Goal: Task Accomplishment & Management: Complete application form

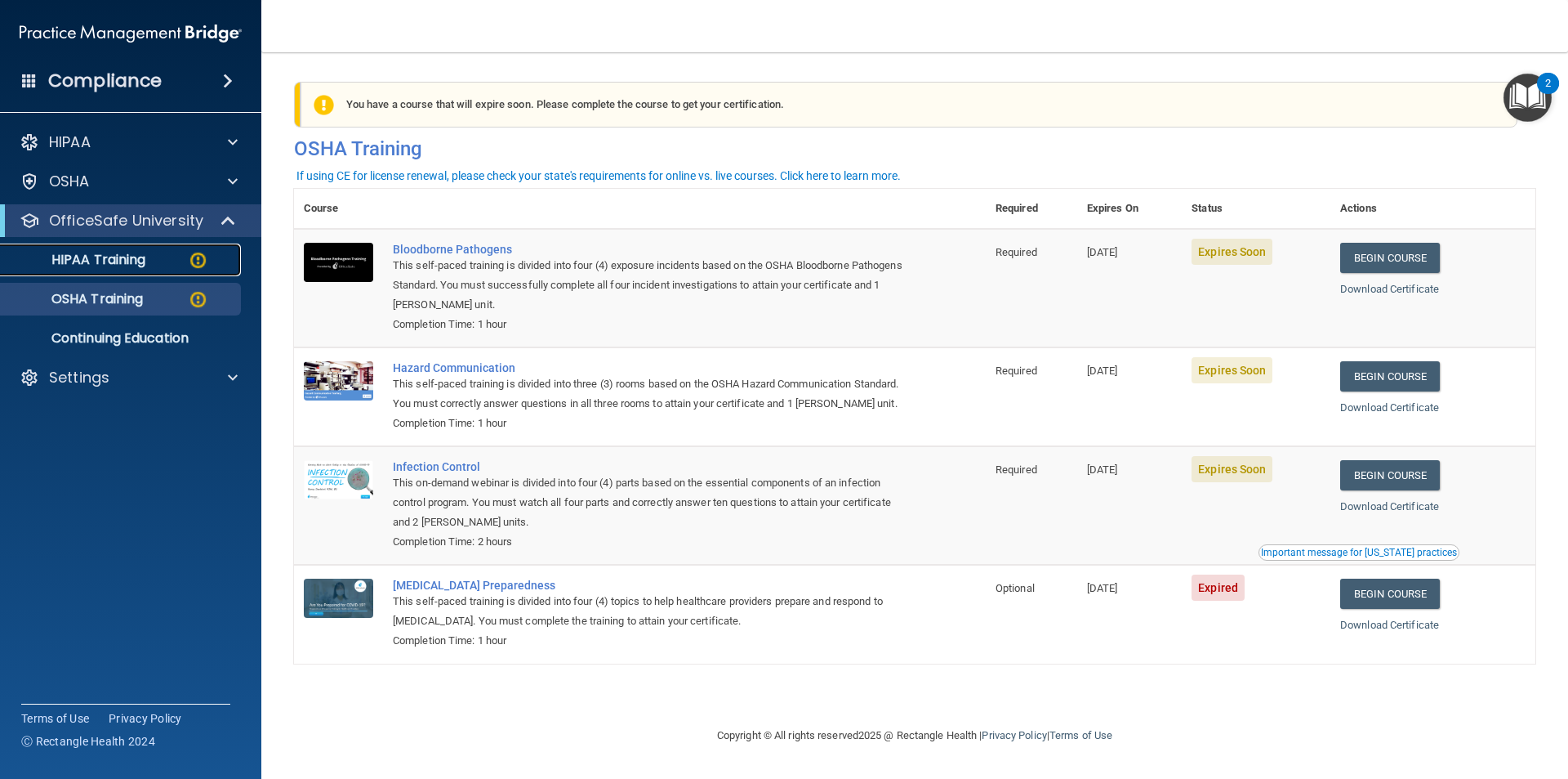
click at [132, 262] on p "HIPAA Training" at bounding box center [78, 260] width 135 height 16
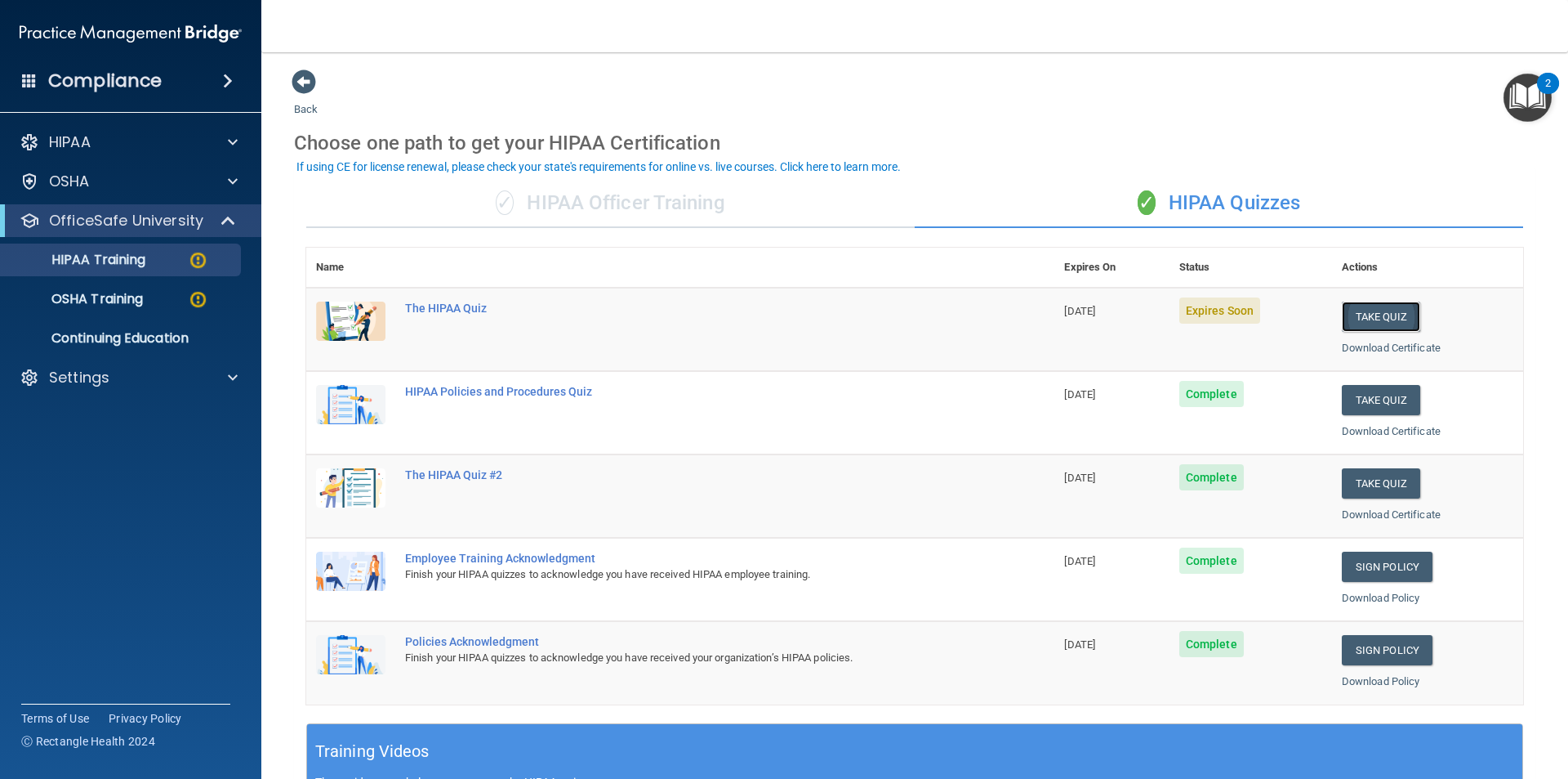
click at [1389, 314] on button "Take Quiz" at bounding box center [1381, 316] width 78 height 31
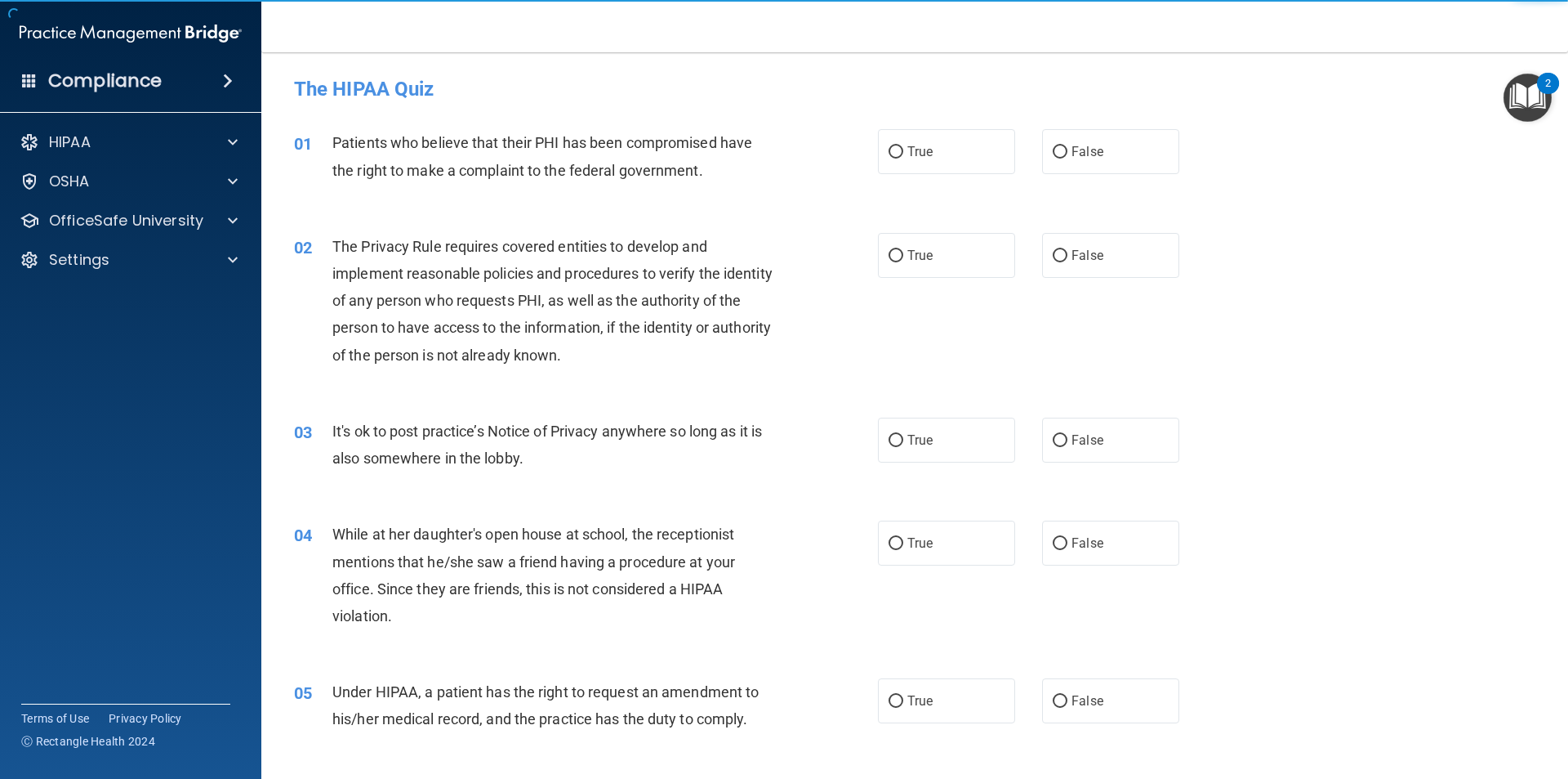
click at [1349, 288] on div "02 The Privacy Rule requires covered entities to develop and implement reasonab…" at bounding box center [915, 304] width 1266 height 184
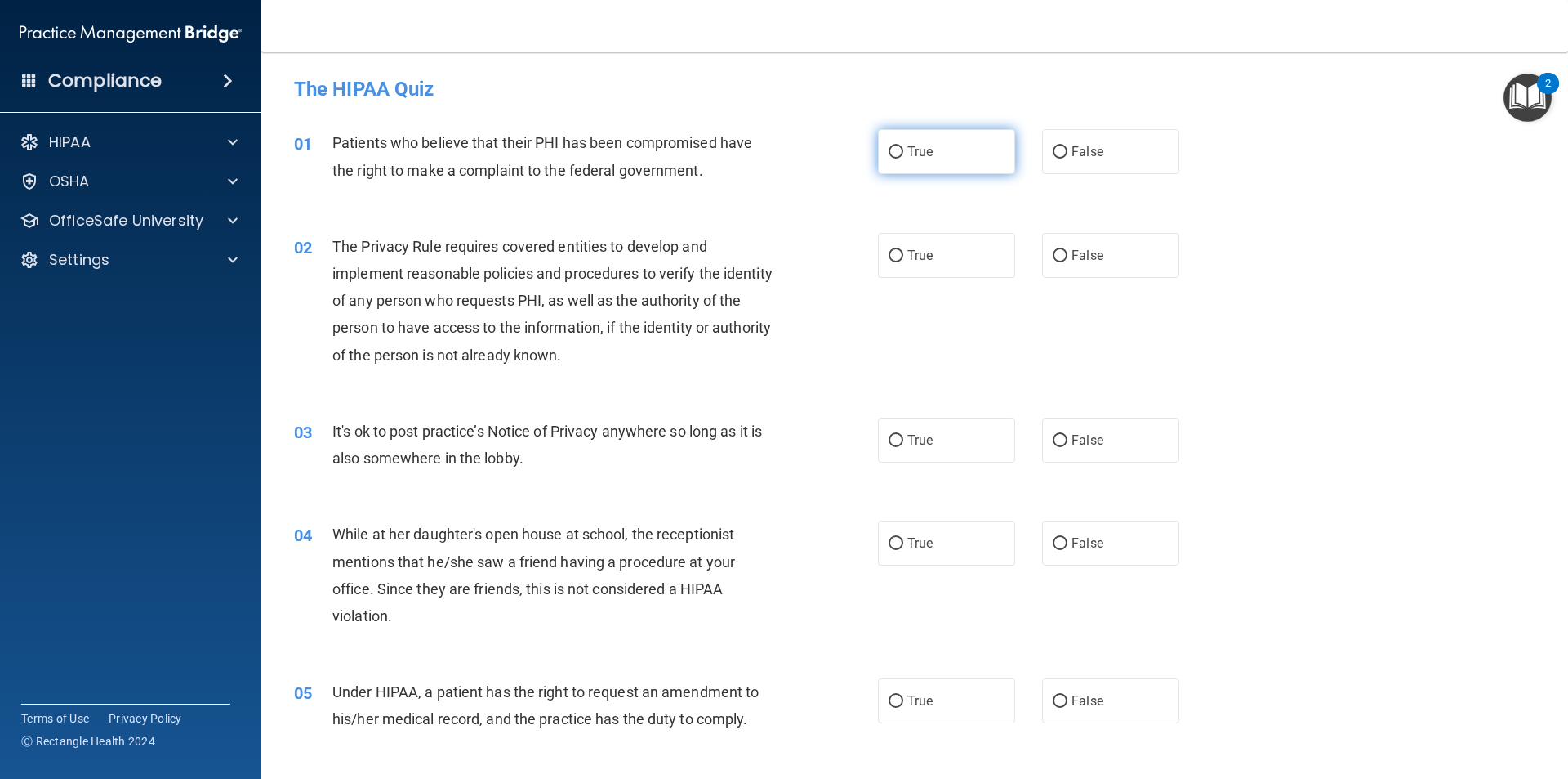
click at [907, 157] on span "True" at bounding box center [920, 152] width 26 height 16
click at [903, 157] on input "True" at bounding box center [895, 153] width 15 height 12
radio input "true"
click at [899, 254] on label "True" at bounding box center [946, 255] width 138 height 45
click at [899, 254] on input "True" at bounding box center [895, 256] width 15 height 12
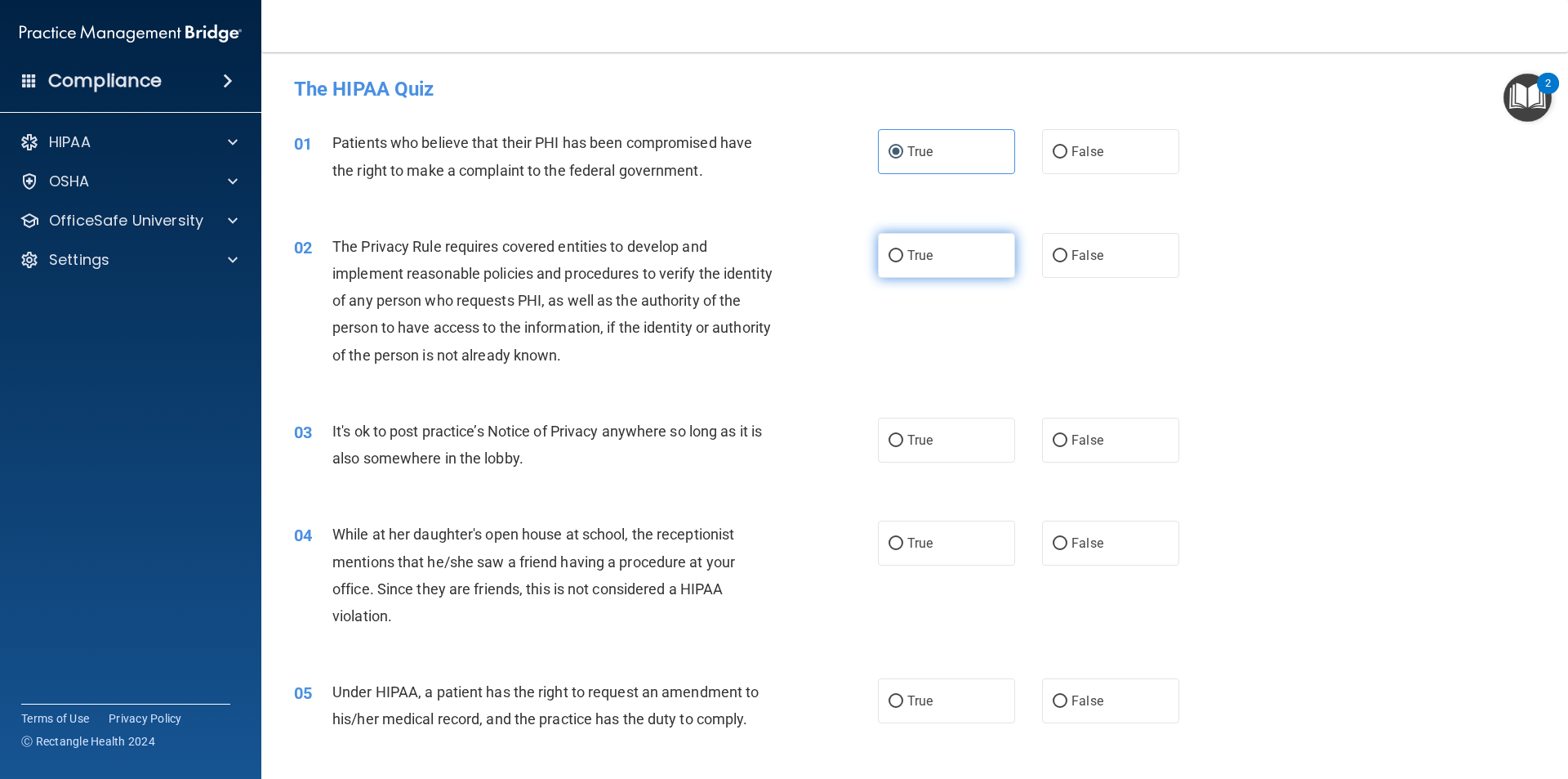
radio input "true"
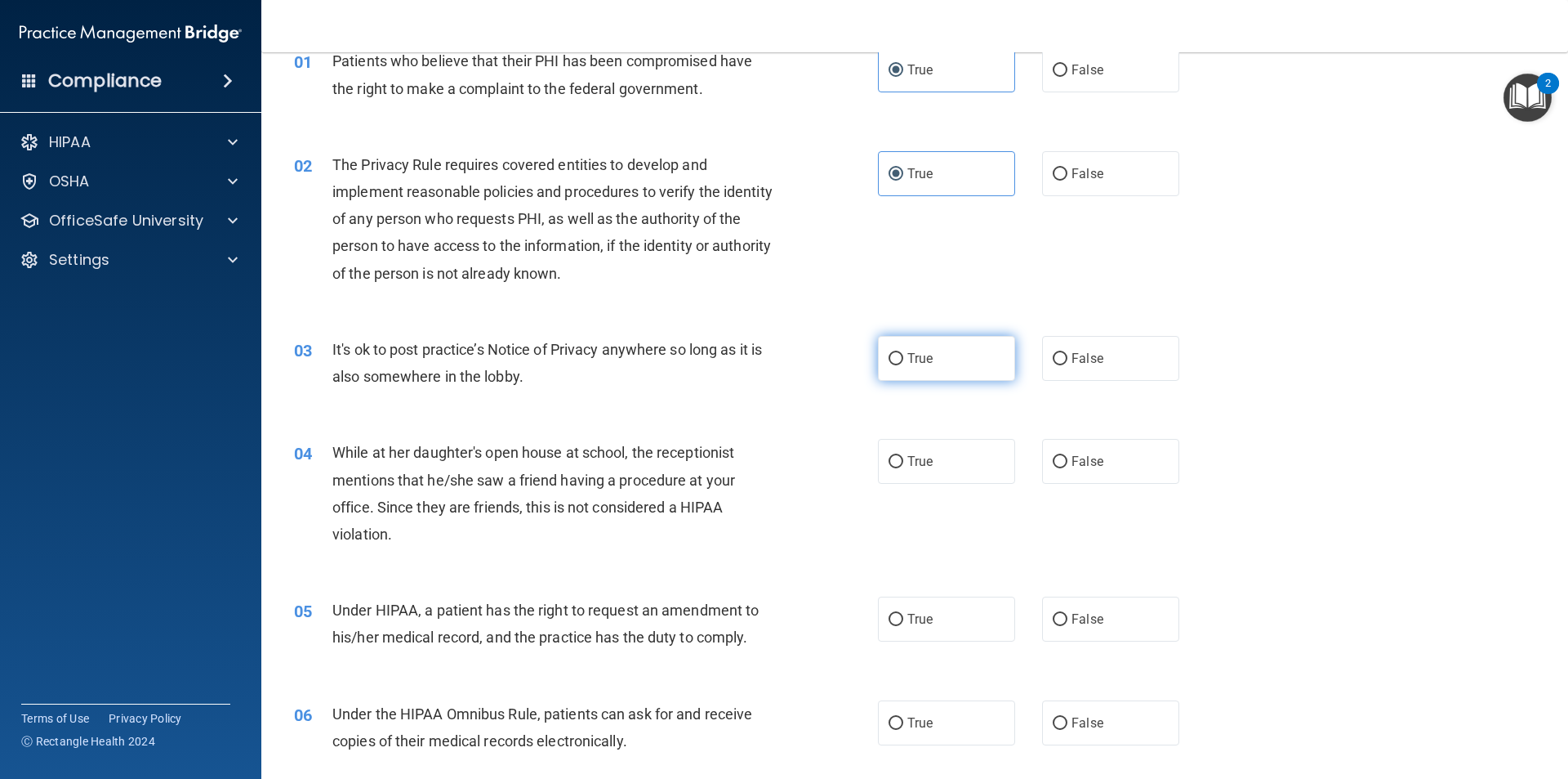
click at [889, 361] on input "True" at bounding box center [895, 359] width 15 height 12
radio input "true"
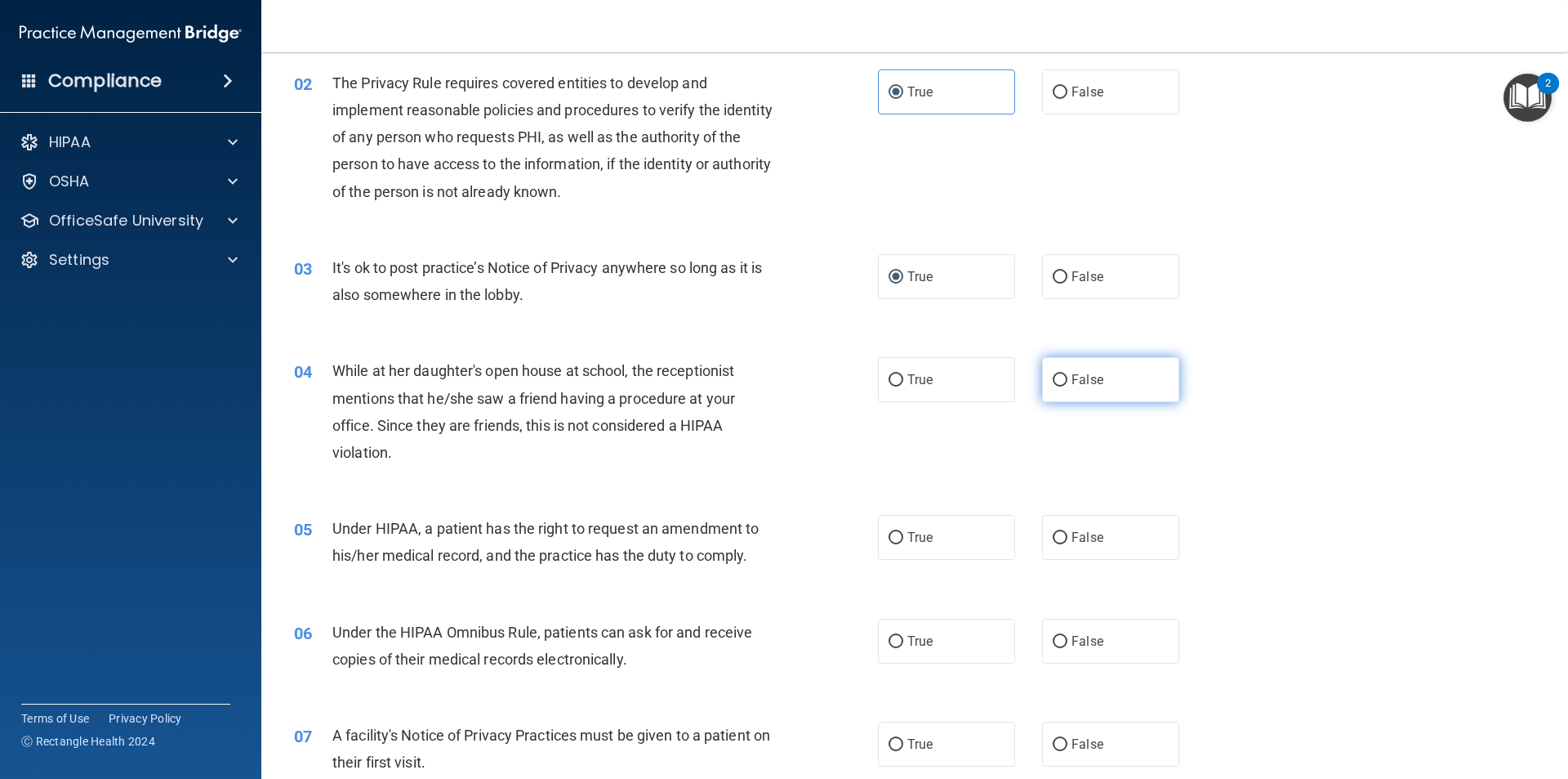
click at [1060, 380] on label "False" at bounding box center [1110, 379] width 138 height 45
click at [1060, 380] on input "False" at bounding box center [1060, 381] width 15 height 12
radio input "true"
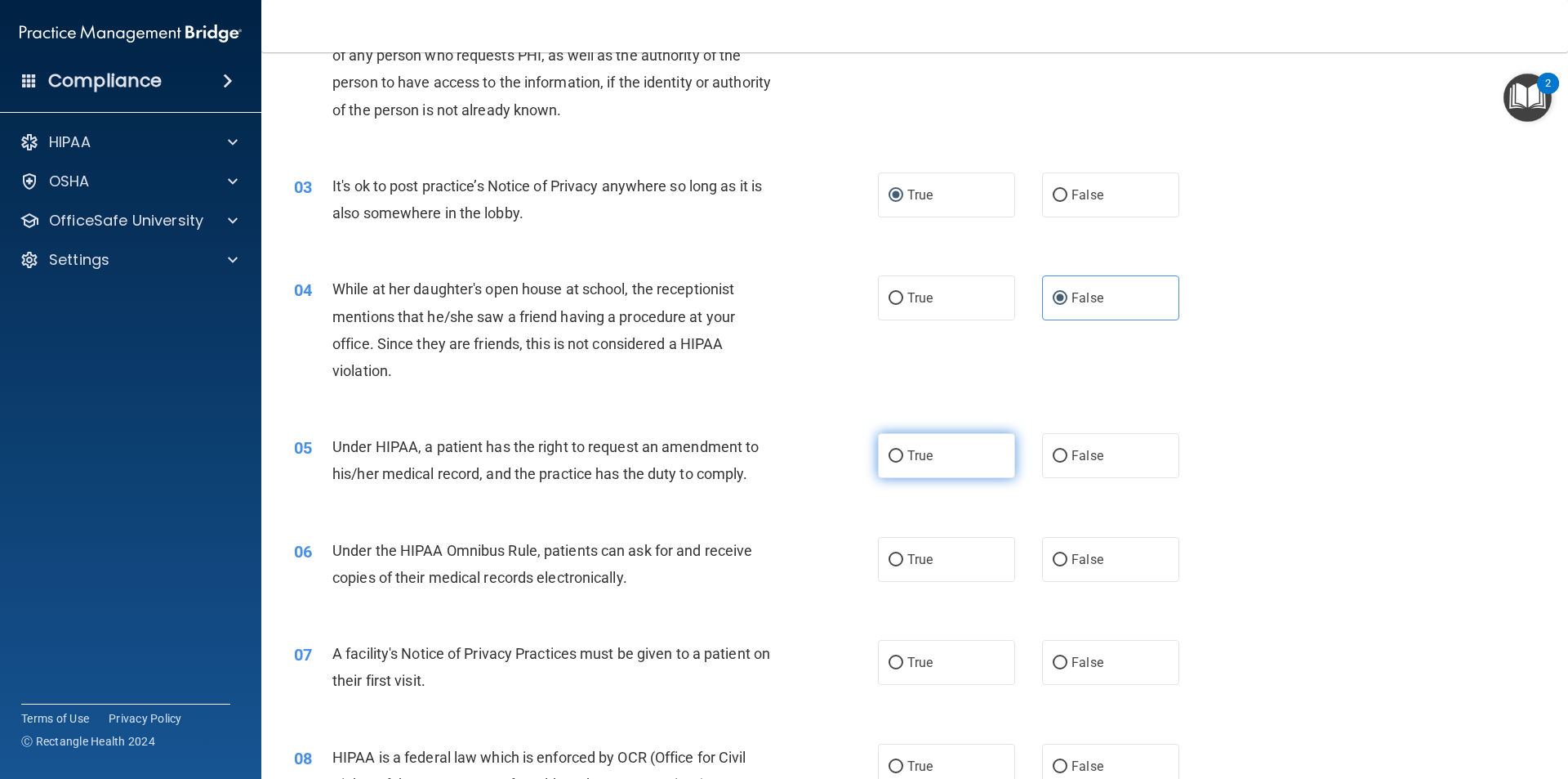
click at [928, 441] on label "True" at bounding box center [946, 455] width 138 height 45
click at [903, 450] on input "True" at bounding box center [895, 456] width 15 height 12
radio input "true"
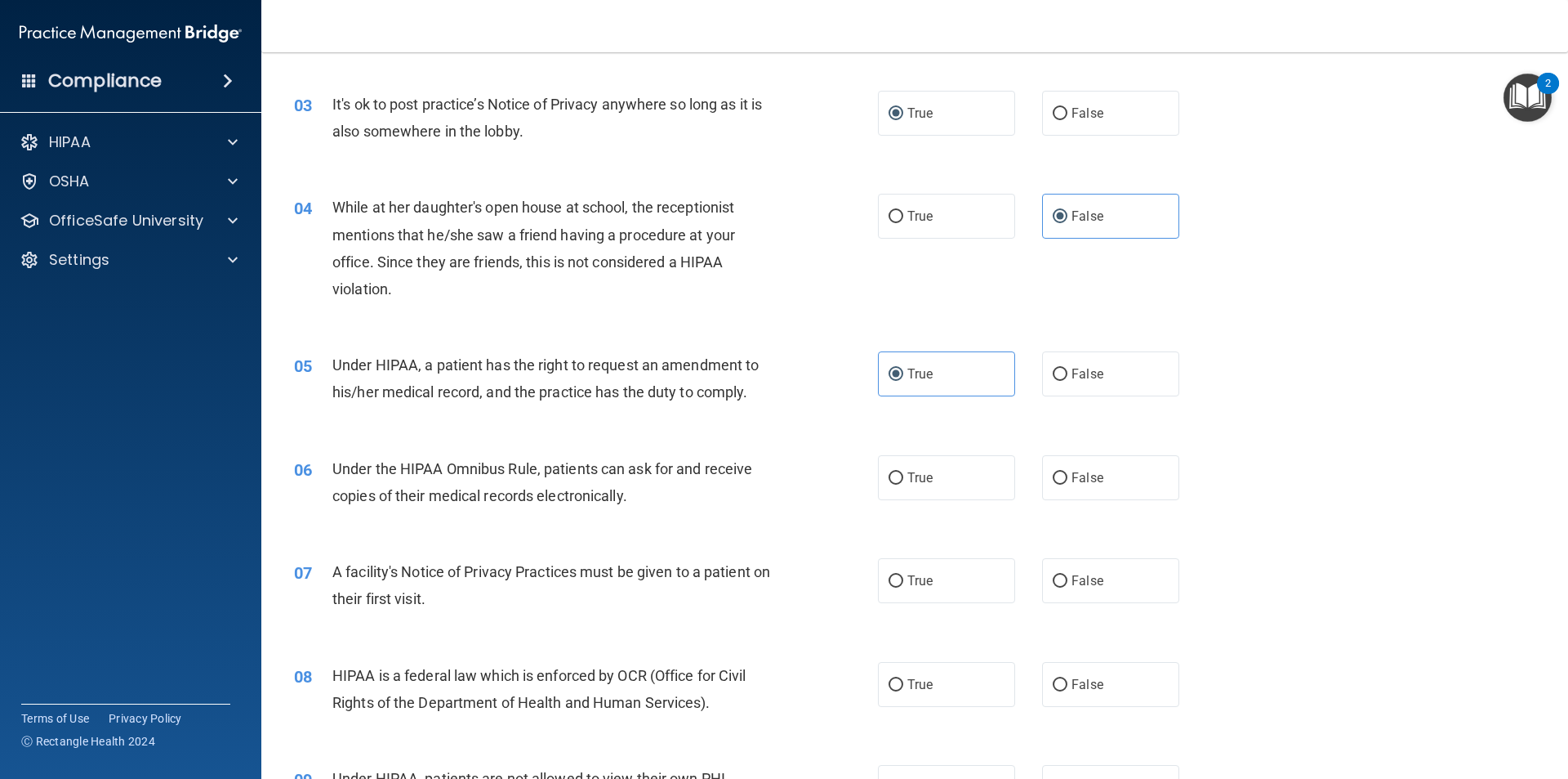
scroll to position [408, 0]
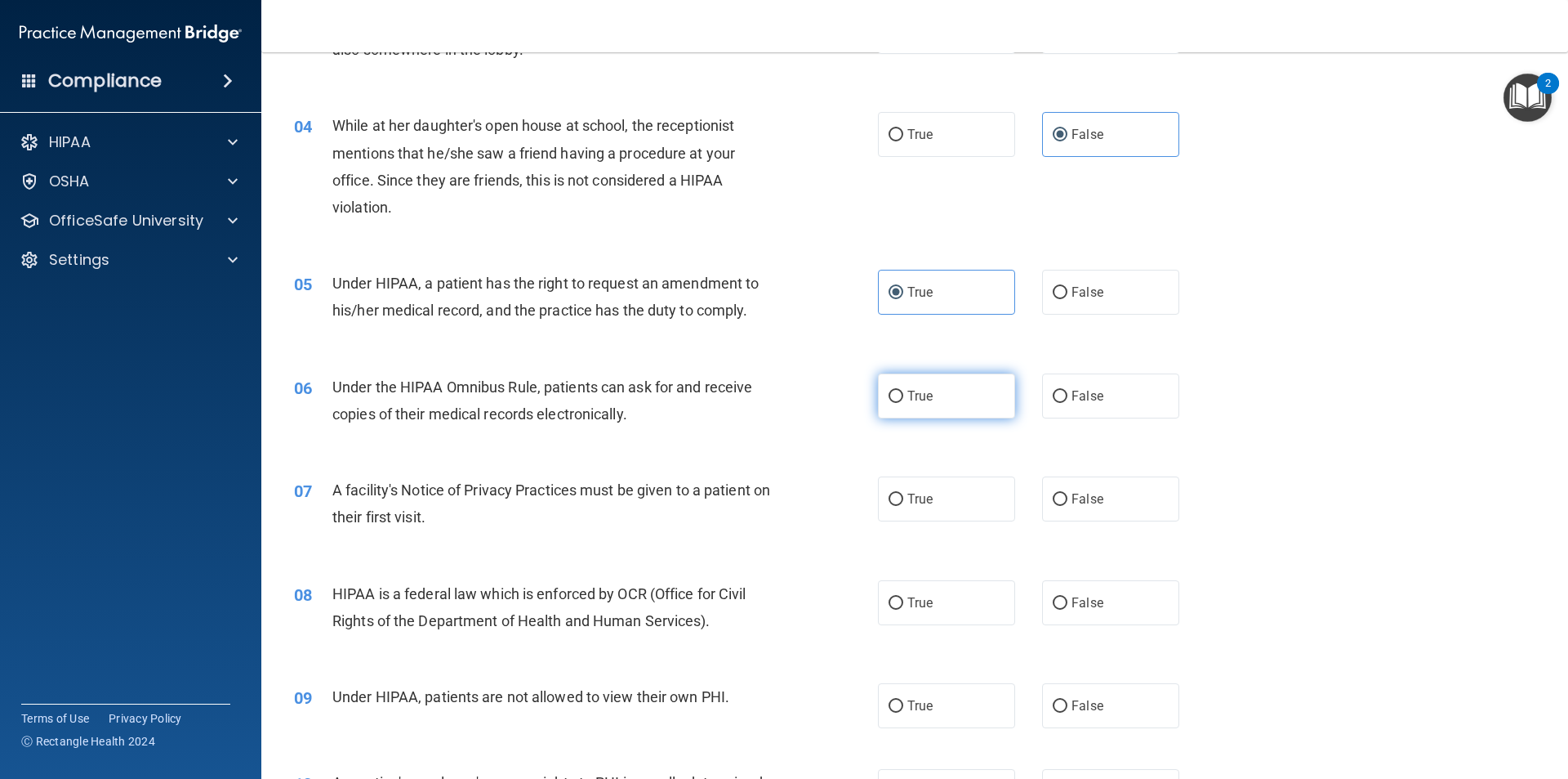
click at [973, 380] on label "True" at bounding box center [946, 395] width 138 height 45
click at [903, 390] on input "True" at bounding box center [895, 396] width 15 height 12
radio input "true"
click at [892, 501] on input "True" at bounding box center [895, 500] width 15 height 12
radio input "true"
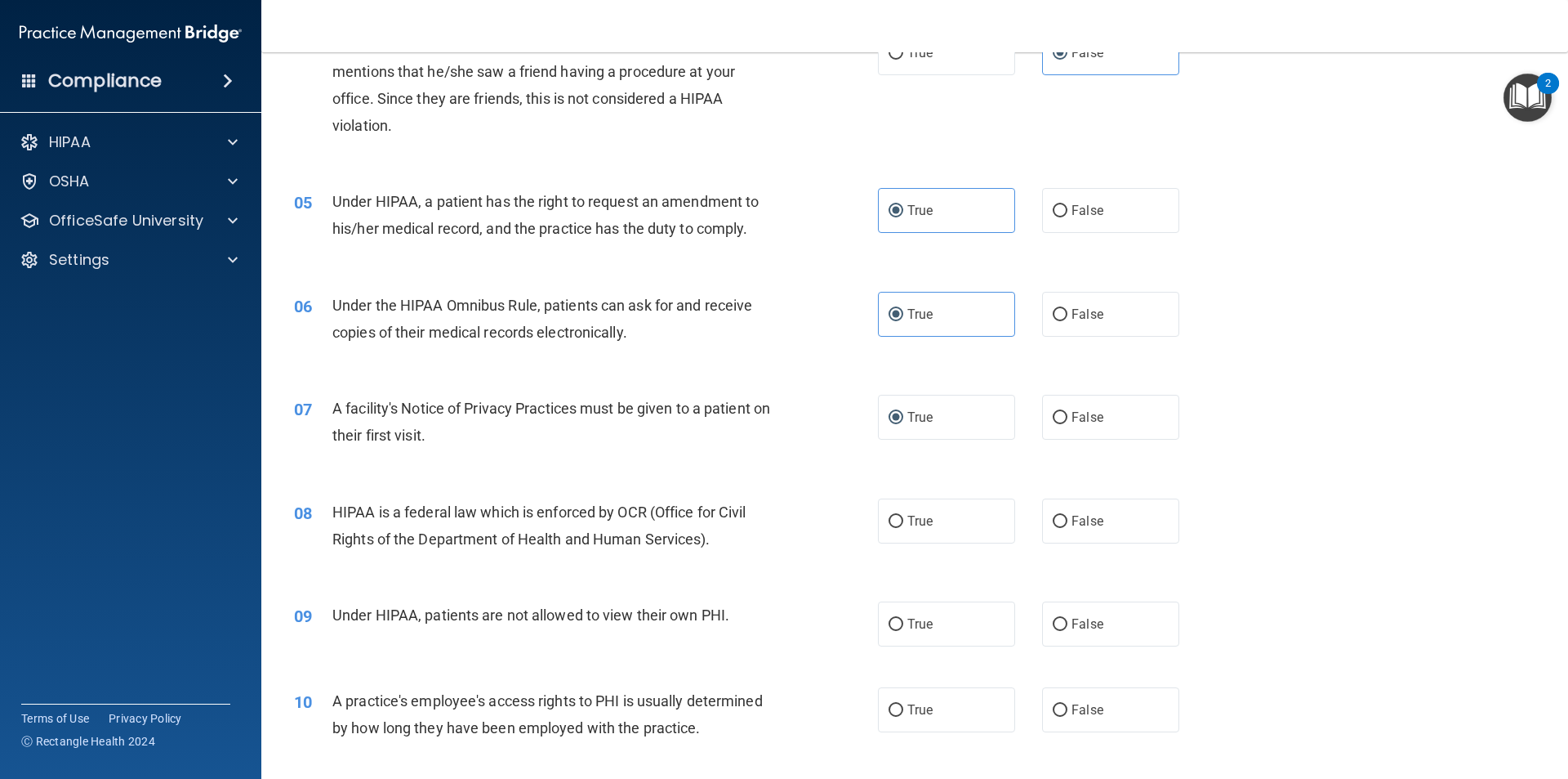
scroll to position [654, 0]
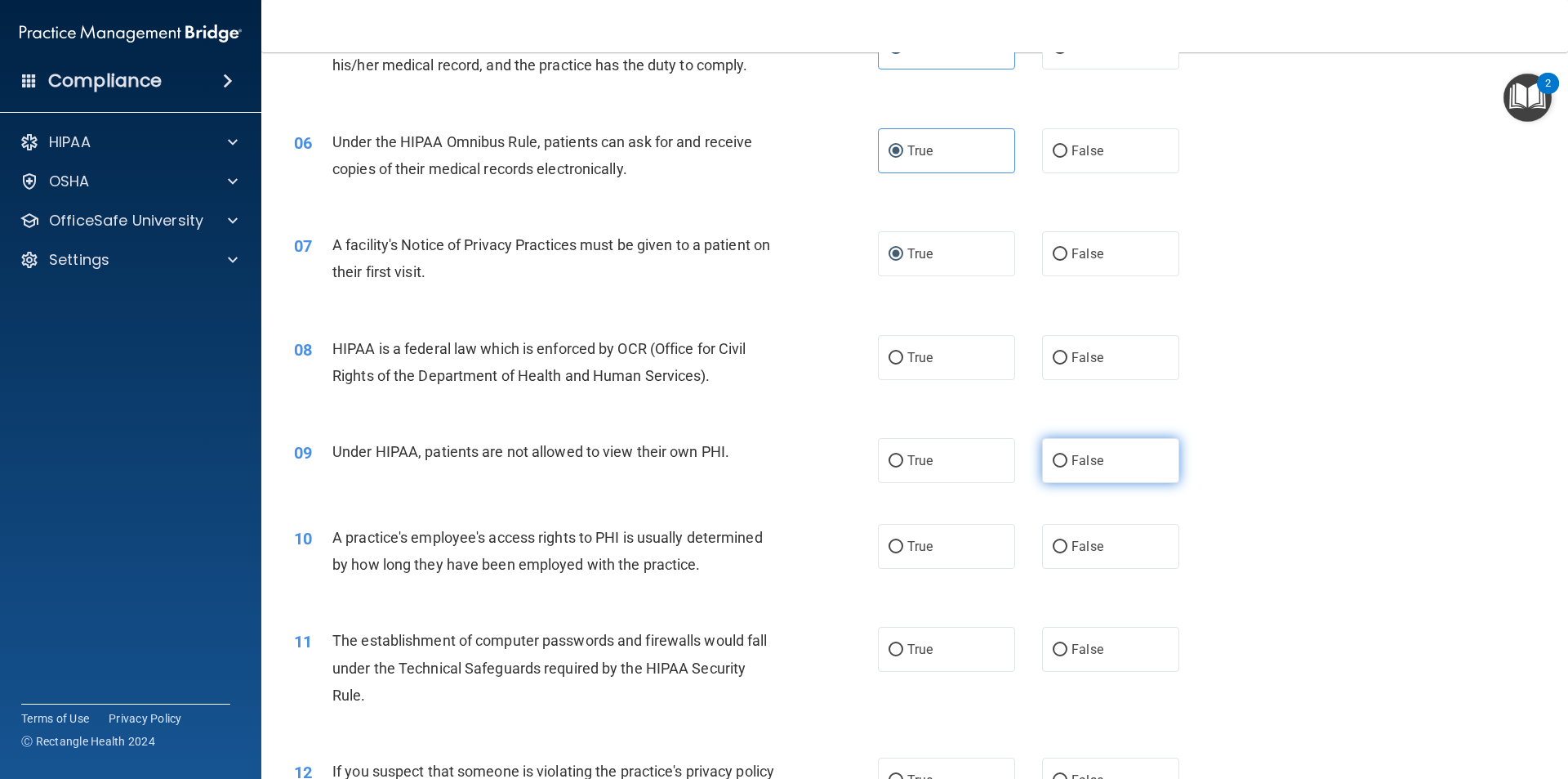
click at [1072, 464] on span "False" at bounding box center [1088, 461] width 32 height 16
click at [1068, 464] on input "False" at bounding box center [1060, 461] width 15 height 12
radio input "true"
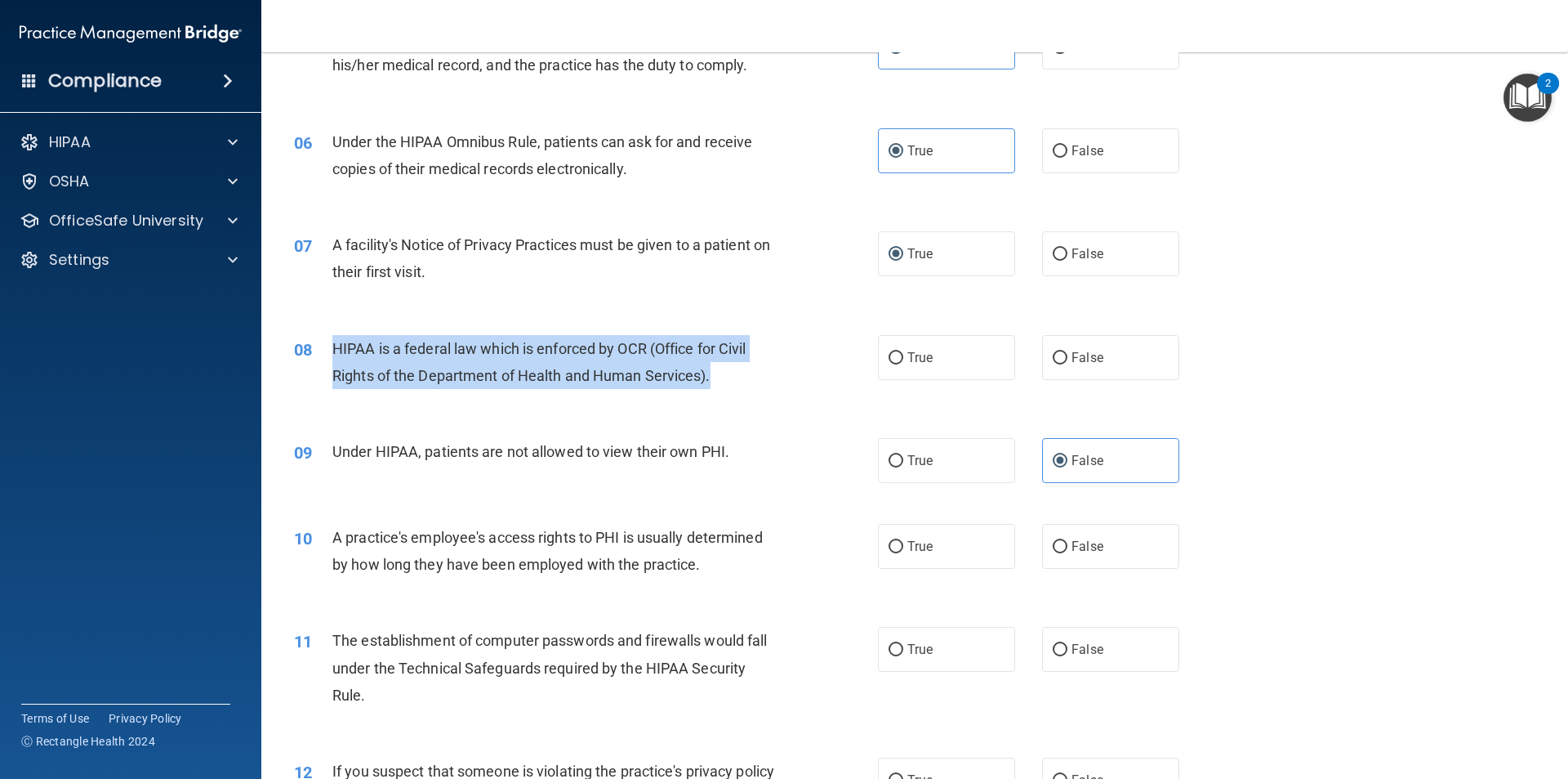
drag, startPoint x: 324, startPoint y: 343, endPoint x: 734, endPoint y: 382, distance: 411.9
click at [734, 382] on div "08 HIPAA is a federal law which is enforced by OCR (Office for Civil Rights of …" at bounding box center [585, 366] width 633 height 62
copy div "HIPAA is a federal law which is enforced by OCR (Office for Civil Rights of the…"
click at [896, 360] on input "True" at bounding box center [895, 358] width 15 height 12
radio input "true"
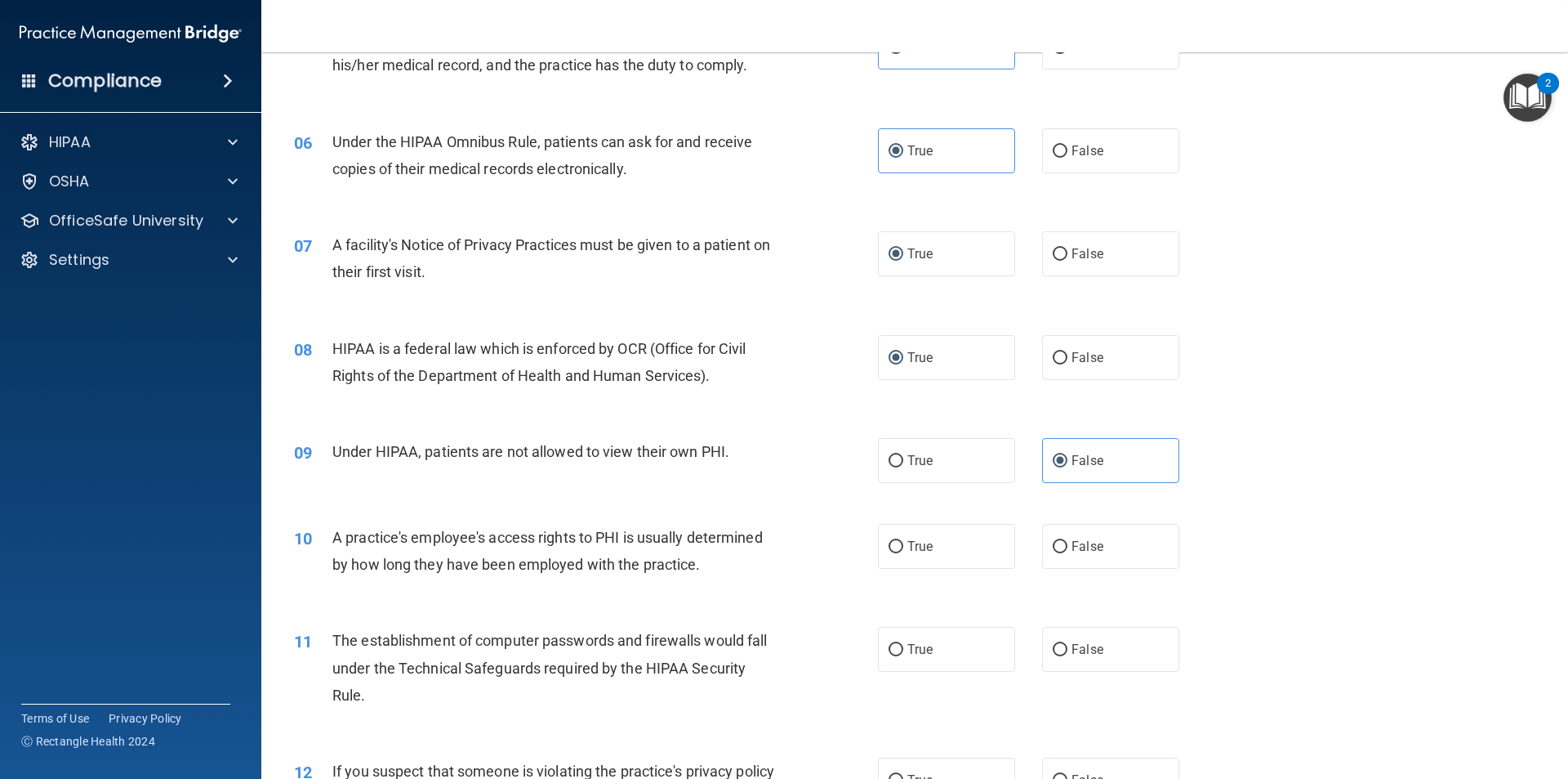
click at [1301, 361] on div "08 HIPAA is a federal law which is enforced by OCR (Office for Civil Rights of …" at bounding box center [915, 366] width 1266 height 103
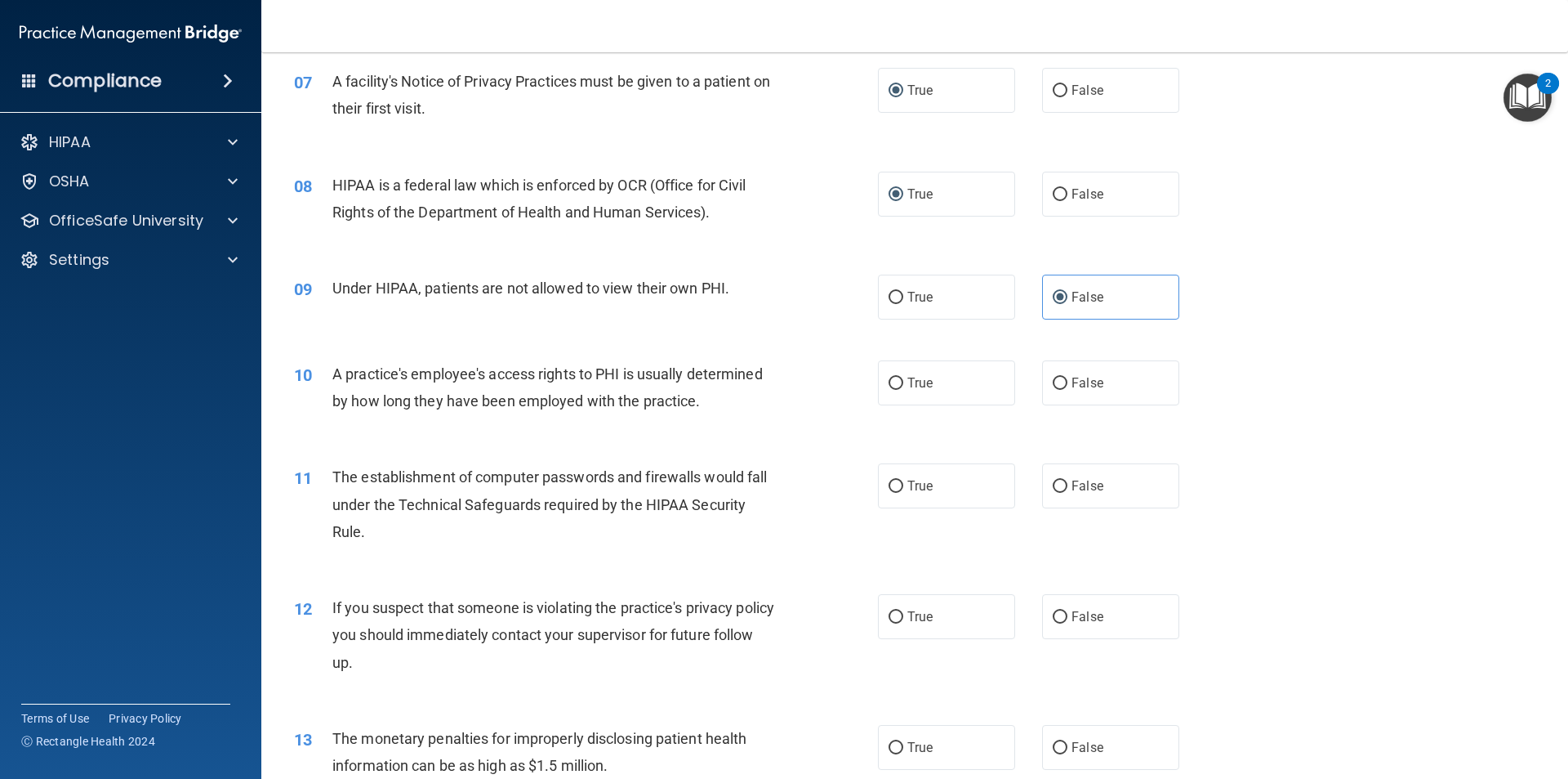
scroll to position [735, 0]
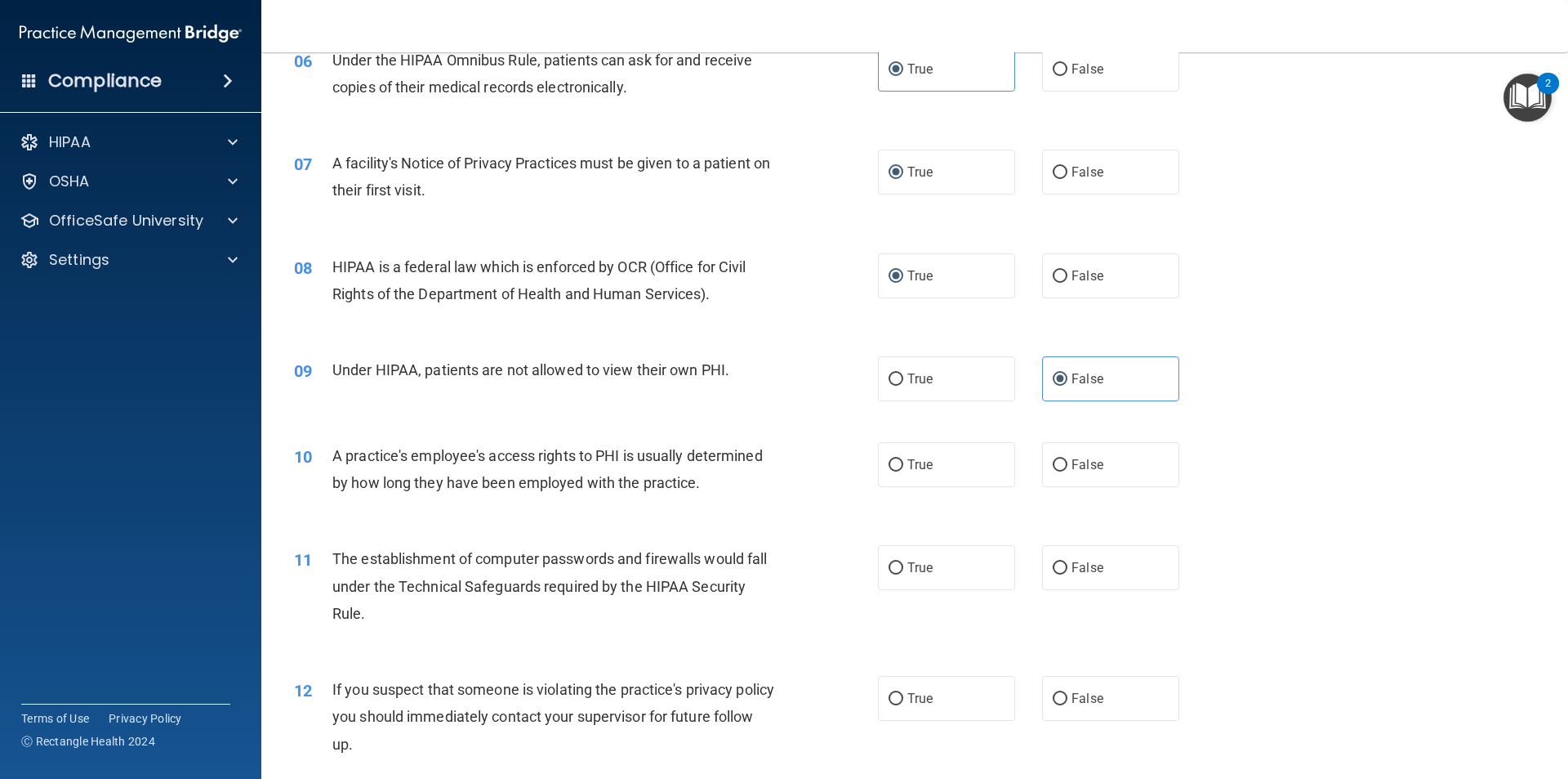
click at [414, 491] on span "A practice's employee's access rights to PHI is usually determined by how long …" at bounding box center [548, 469] width 431 height 45
click at [1072, 462] on span "False" at bounding box center [1088, 465] width 32 height 16
click at [1068, 462] on input "False" at bounding box center [1060, 465] width 15 height 12
radio input "true"
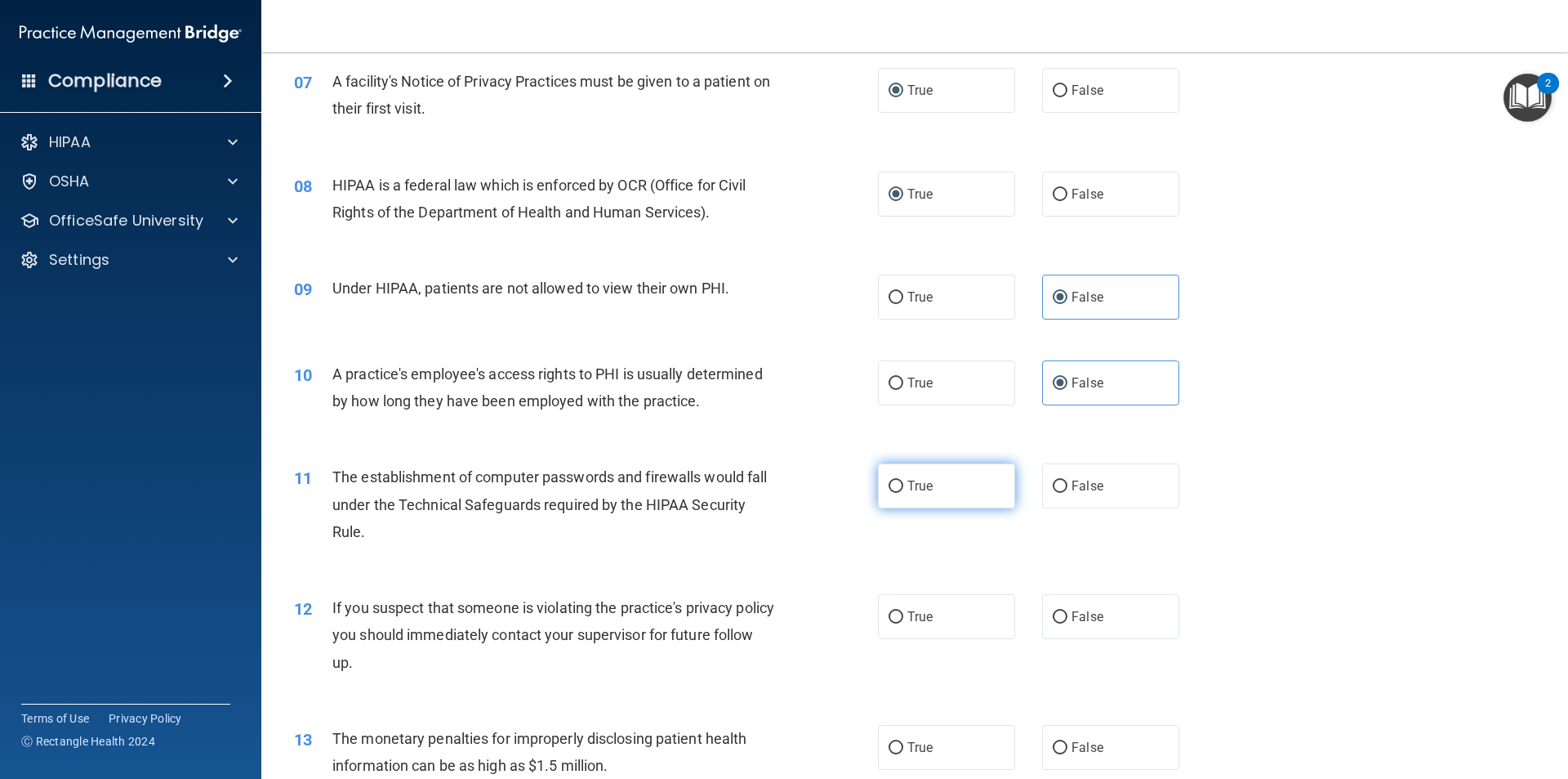
click at [908, 476] on label "True" at bounding box center [946, 486] width 138 height 45
click at [903, 481] on input "True" at bounding box center [895, 487] width 15 height 12
radio input "true"
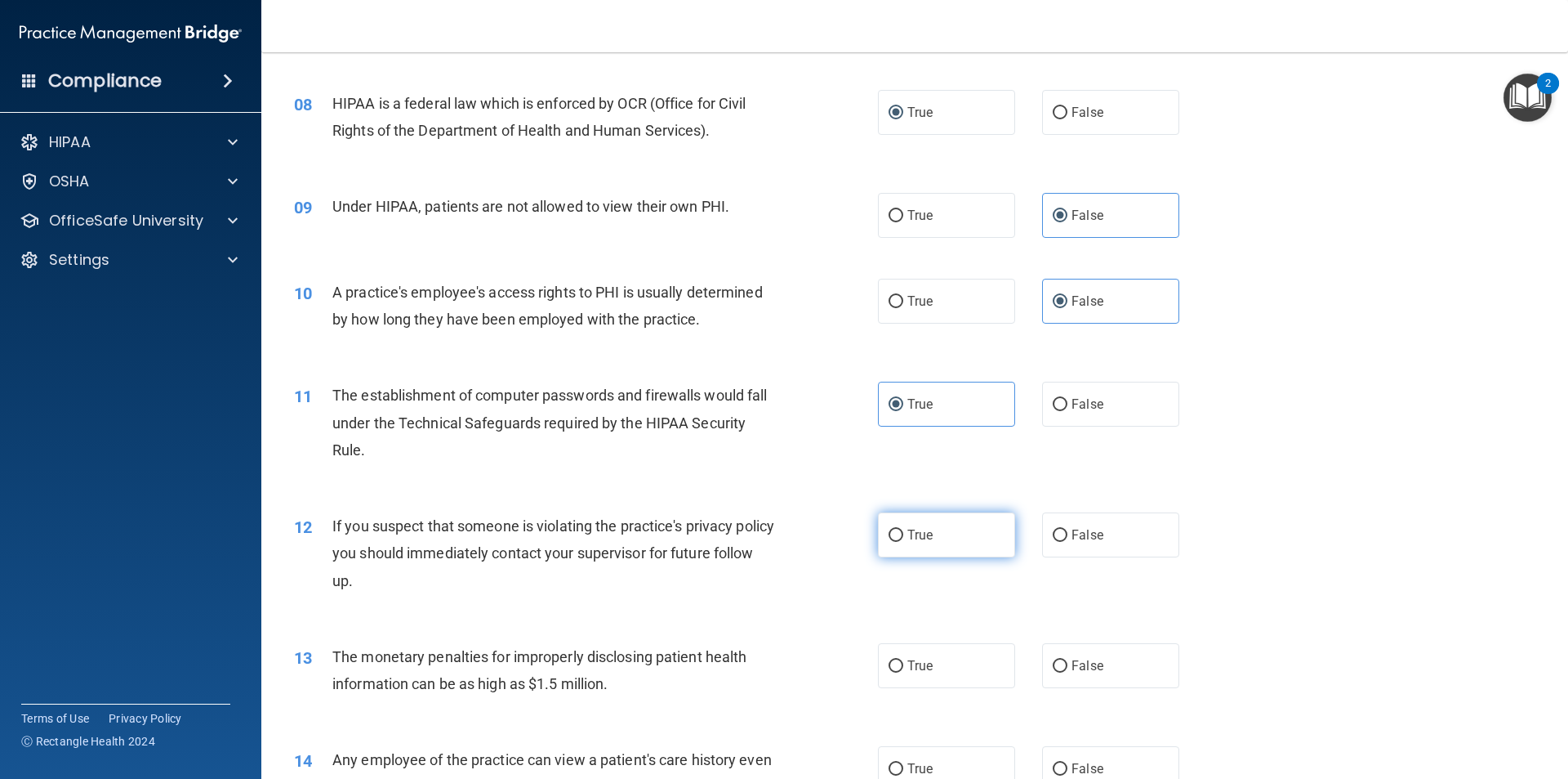
click at [891, 544] on label "True" at bounding box center [946, 534] width 138 height 45
click at [891, 542] on input "True" at bounding box center [895, 535] width 15 height 12
radio input "true"
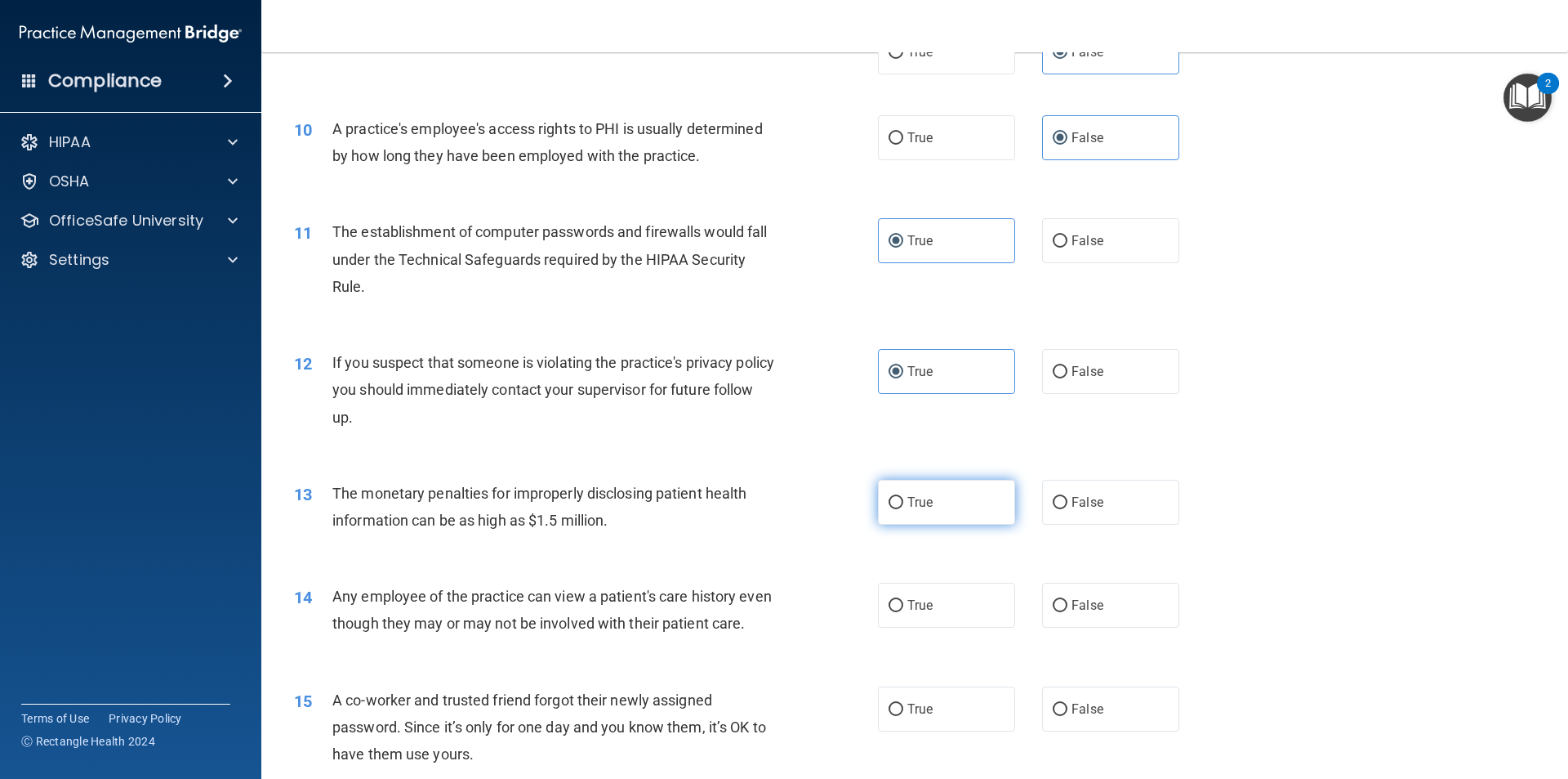
click at [928, 500] on label "True" at bounding box center [946, 501] width 138 height 45
click at [903, 500] on input "True" at bounding box center [895, 502] width 15 height 12
radio input "true"
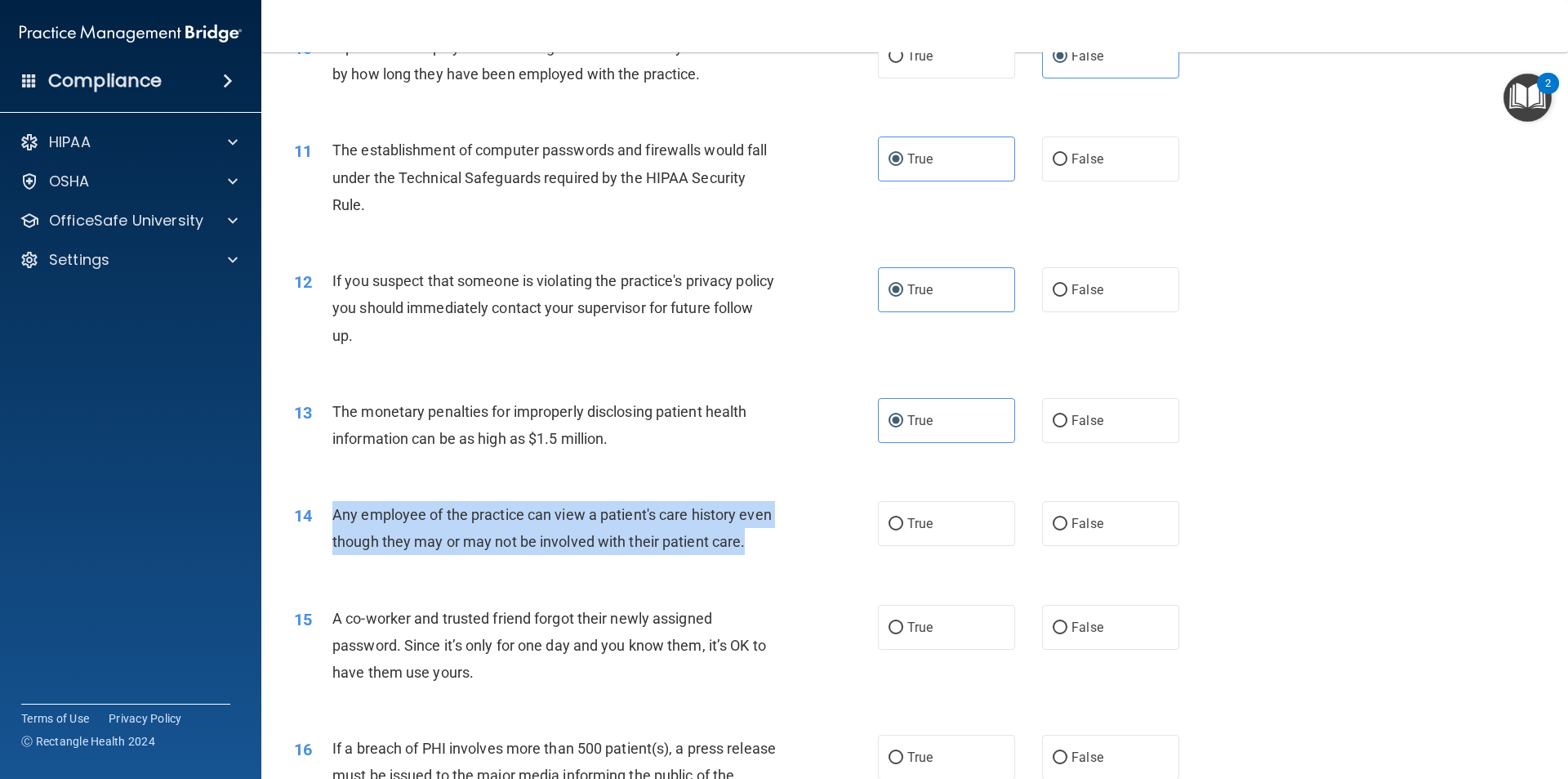
drag, startPoint x: 764, startPoint y: 541, endPoint x: 327, endPoint y: 521, distance: 437.5
click at [327, 521] on div "14 Any employee of the practice can view a patient's care history even though t…" at bounding box center [585, 532] width 633 height 62
copy div "Any employee of the practice can view a patient's care history even though they…"
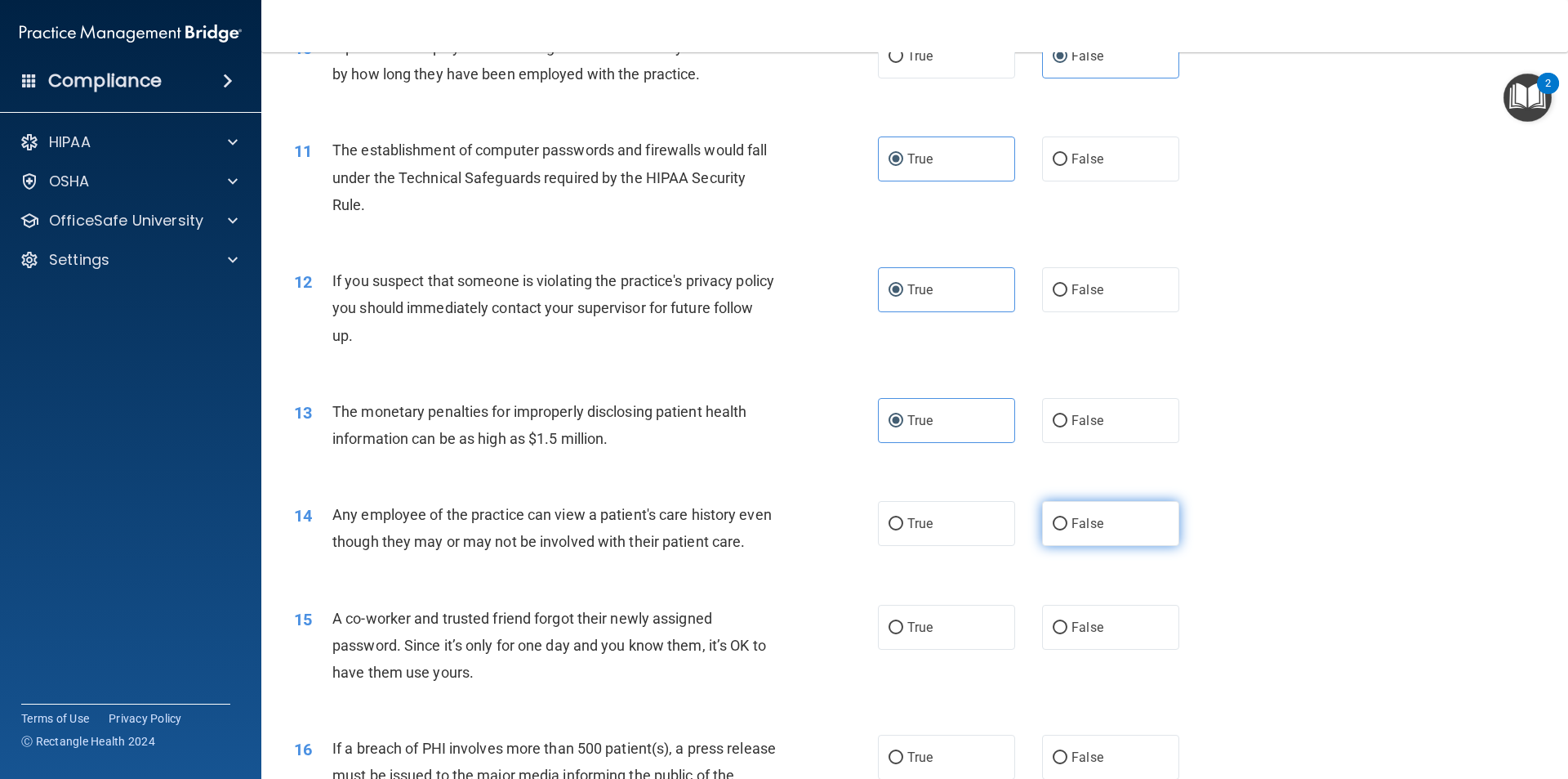
click at [1064, 535] on label "False" at bounding box center [1110, 523] width 138 height 45
click at [1064, 530] on input "False" at bounding box center [1060, 524] width 15 height 12
radio input "true"
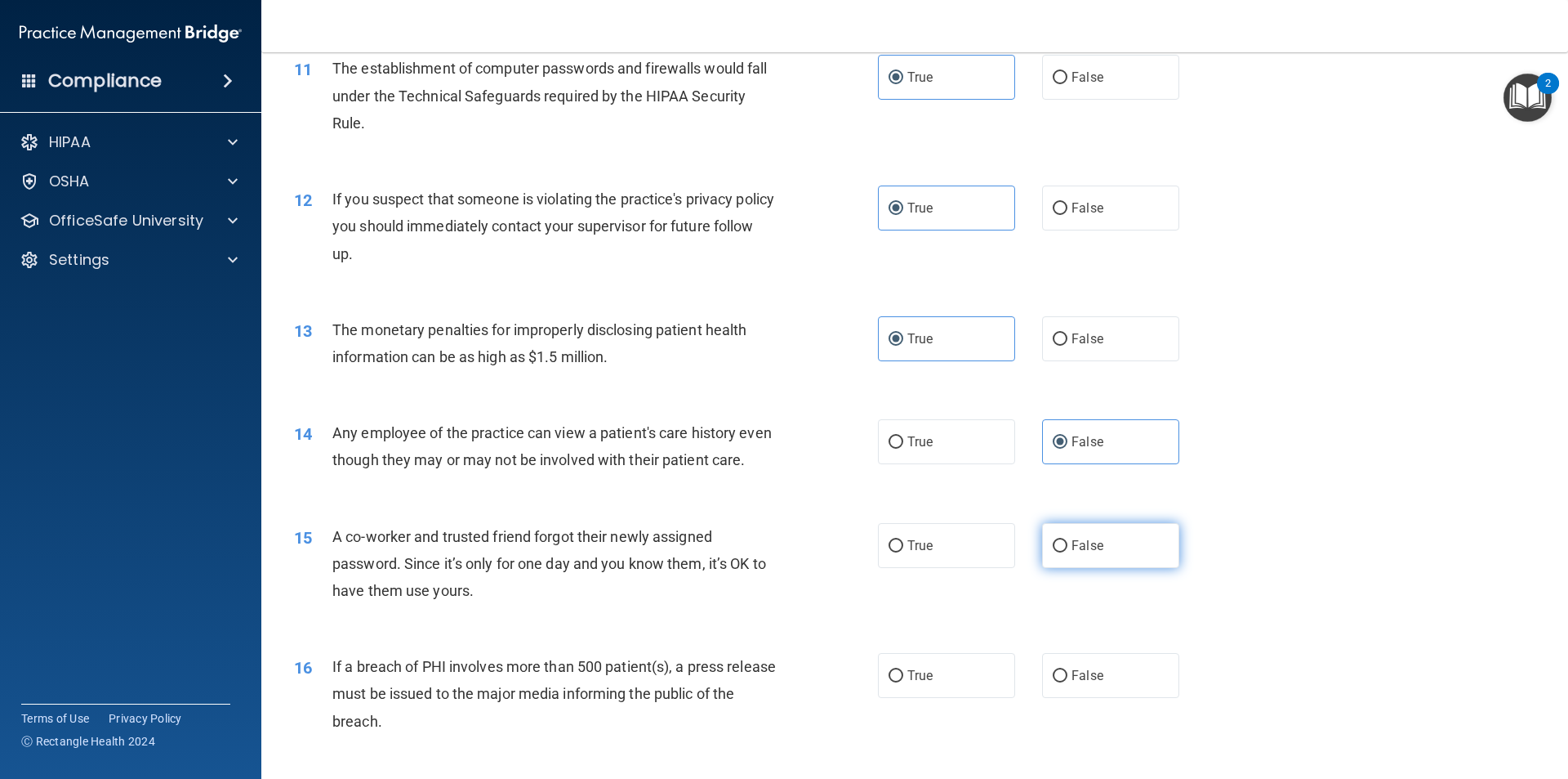
click at [1077, 543] on span "False" at bounding box center [1088, 546] width 32 height 16
click at [1068, 543] on input "False" at bounding box center [1060, 546] width 15 height 12
radio input "true"
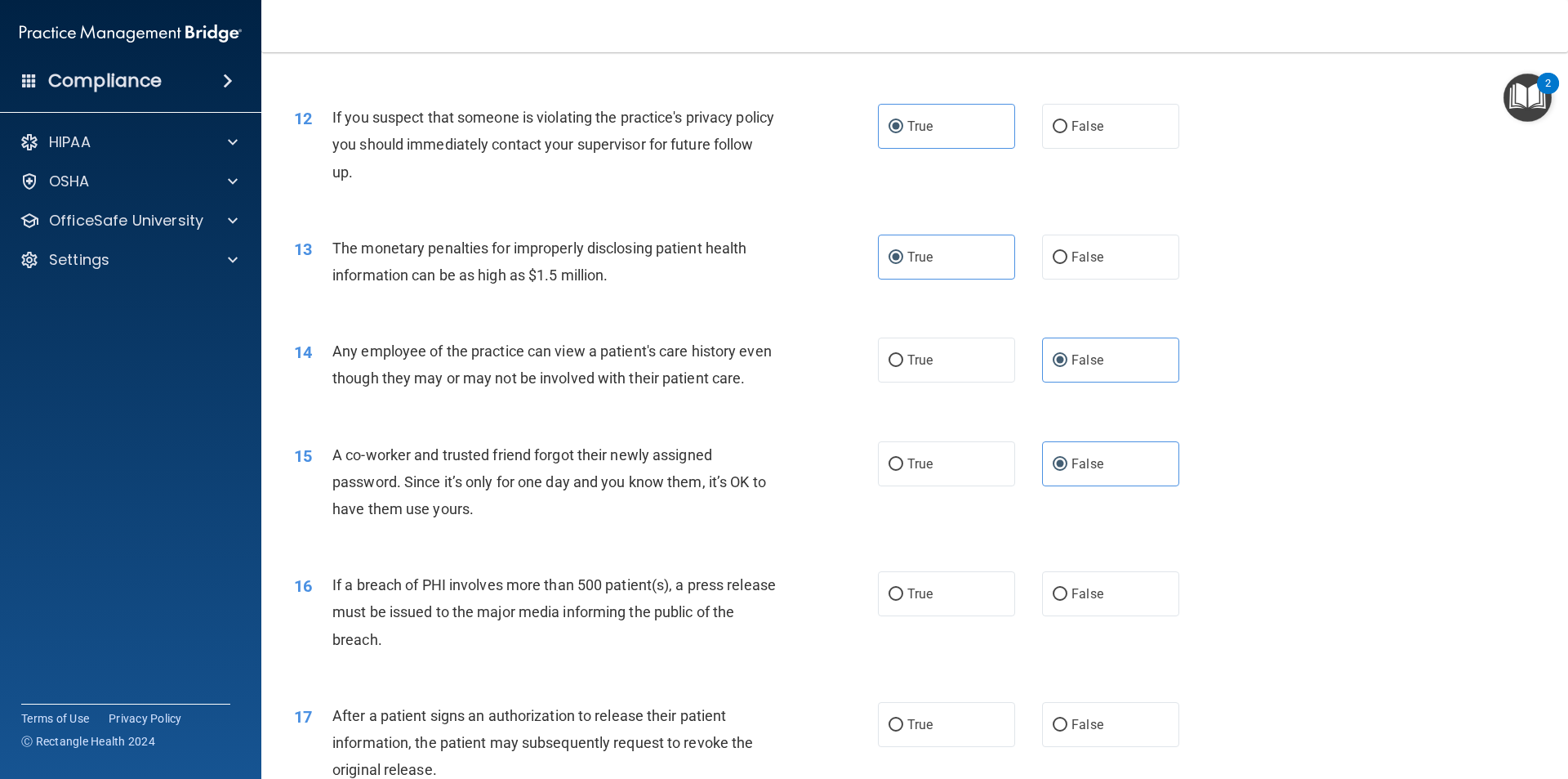
scroll to position [1390, 0]
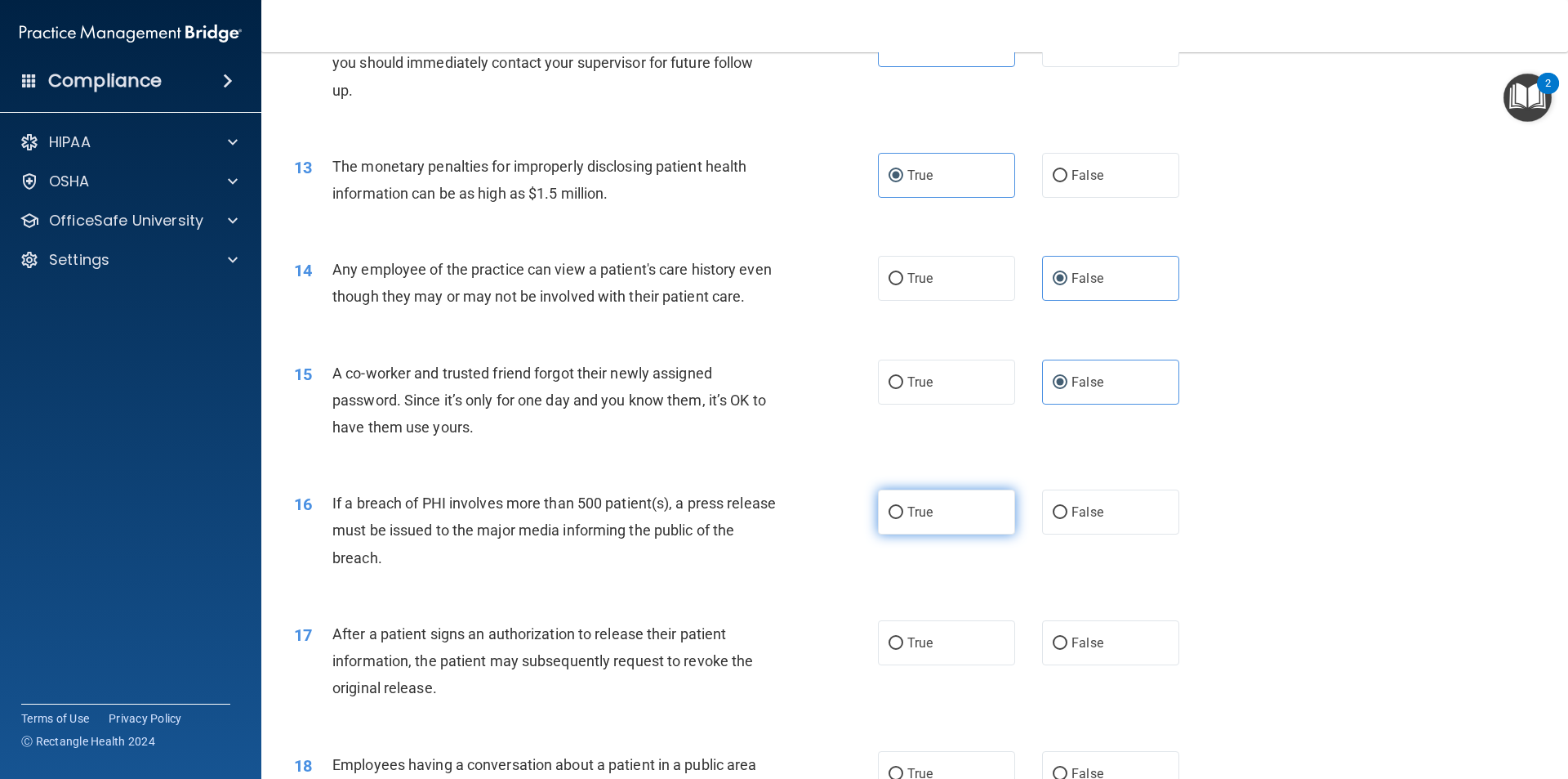
click at [920, 508] on span "True" at bounding box center [920, 512] width 26 height 16
click at [903, 508] on input "True" at bounding box center [895, 512] width 15 height 12
radio input "true"
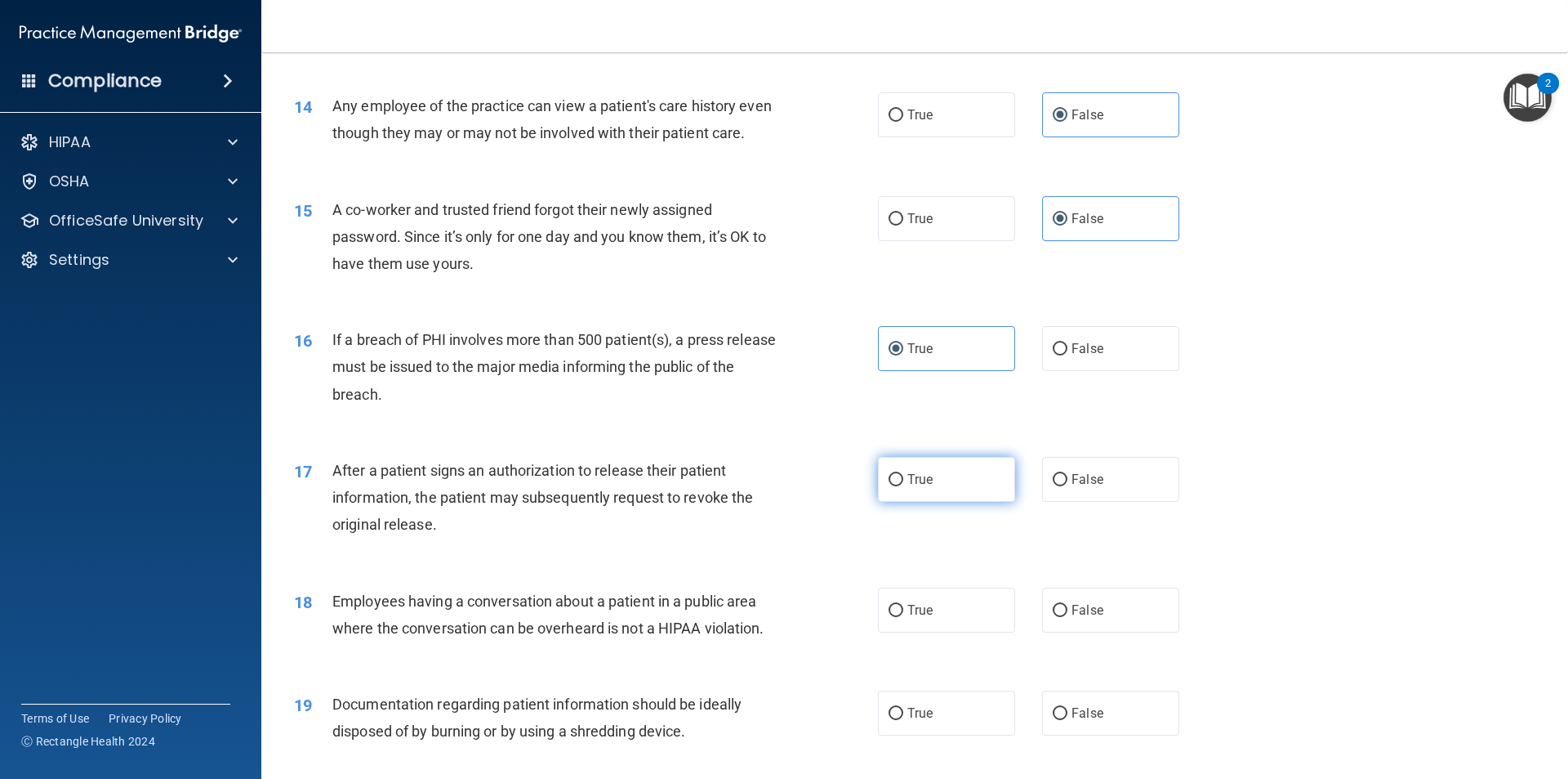
click at [933, 473] on label "True" at bounding box center [946, 479] width 138 height 45
click at [903, 474] on input "True" at bounding box center [895, 480] width 15 height 12
radio input "true"
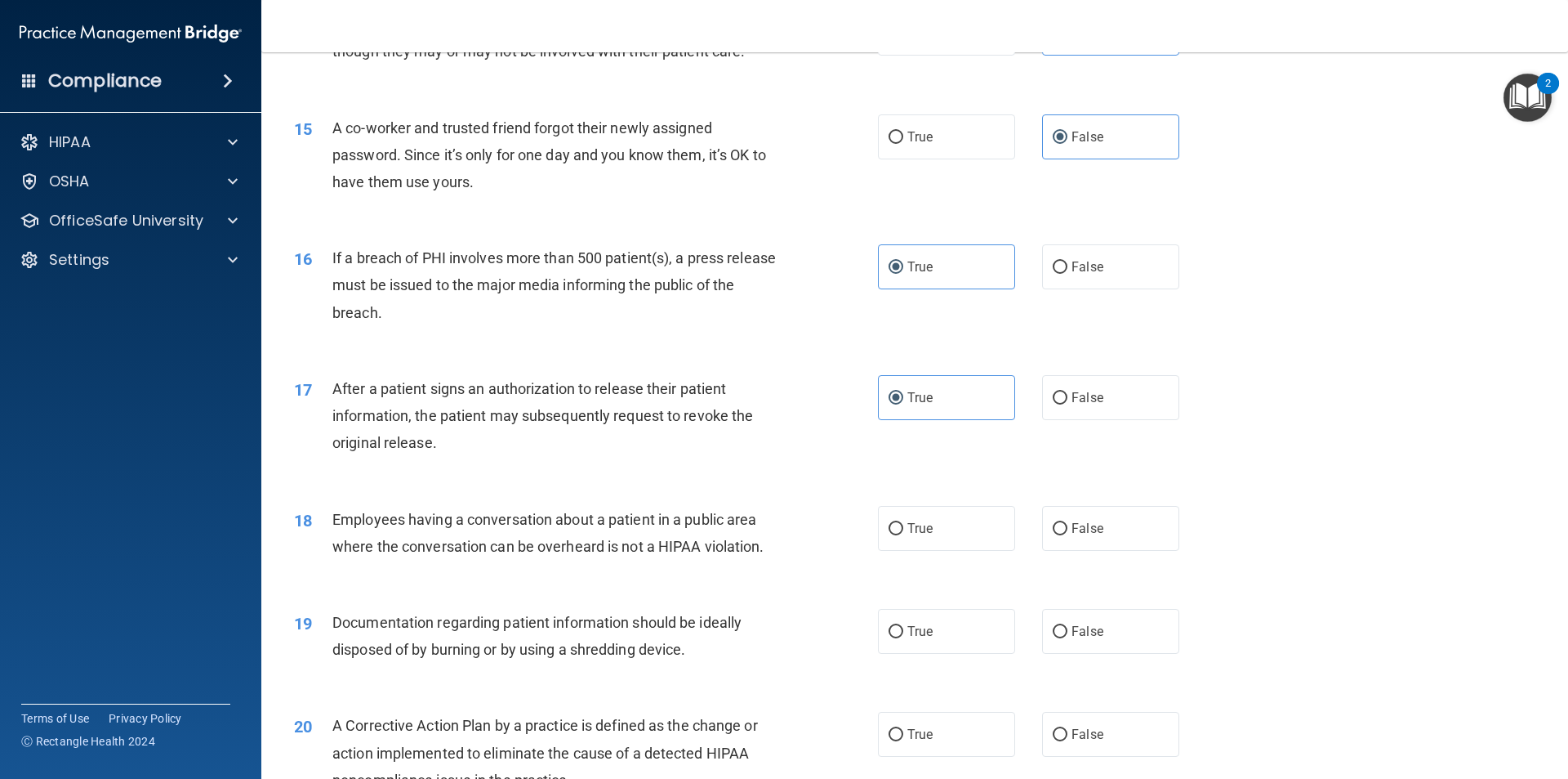
click at [1025, 527] on div "True False" at bounding box center [1042, 527] width 329 height 45
click at [1043, 519] on label "False" at bounding box center [1110, 527] width 138 height 45
click at [1053, 523] on input "False" at bounding box center [1060, 529] width 15 height 12
radio input "true"
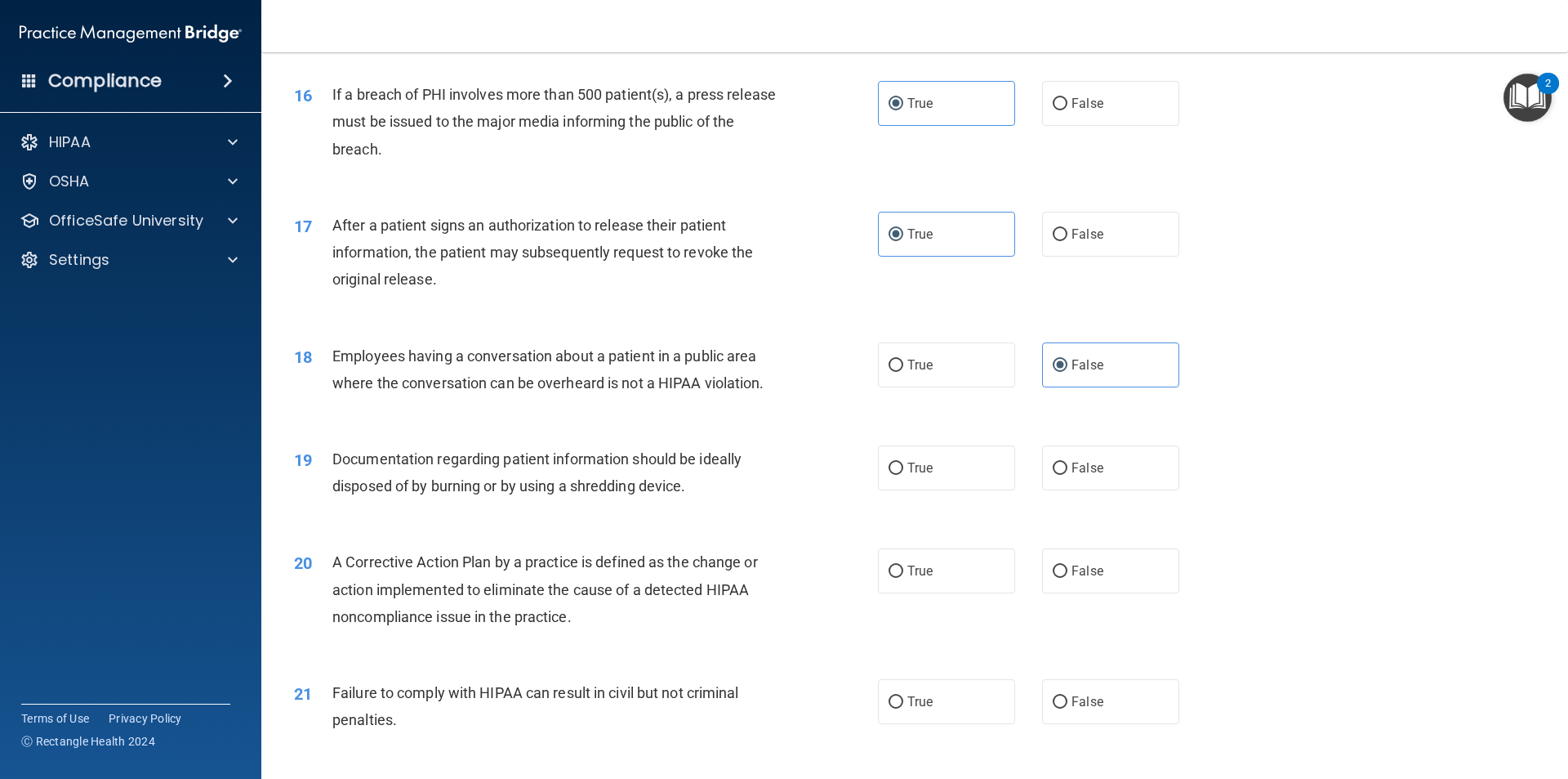
scroll to position [1880, 0]
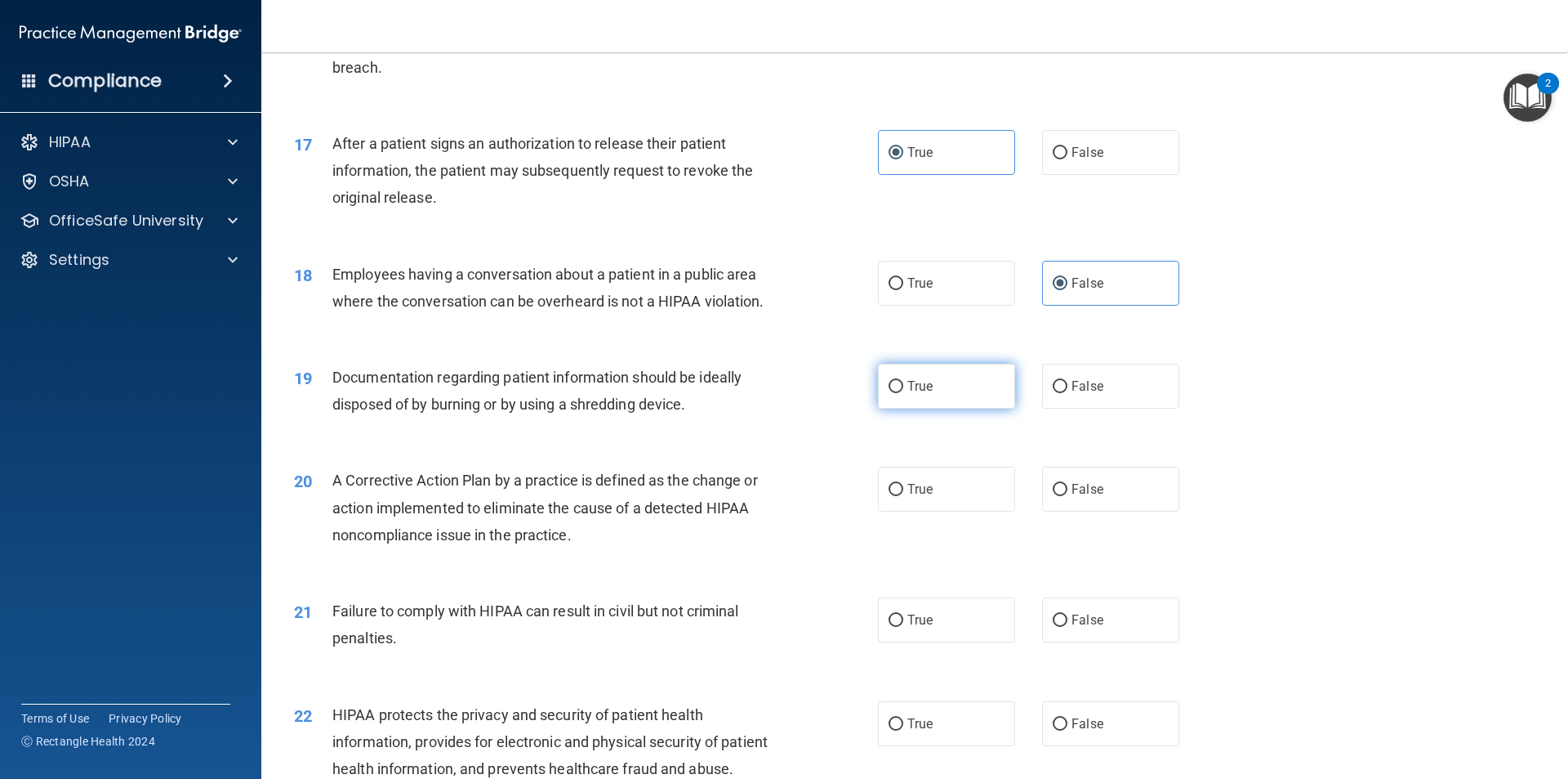
click at [901, 396] on label "True" at bounding box center [946, 386] width 138 height 45
click at [901, 393] on input "True" at bounding box center [895, 387] width 15 height 12
radio input "true"
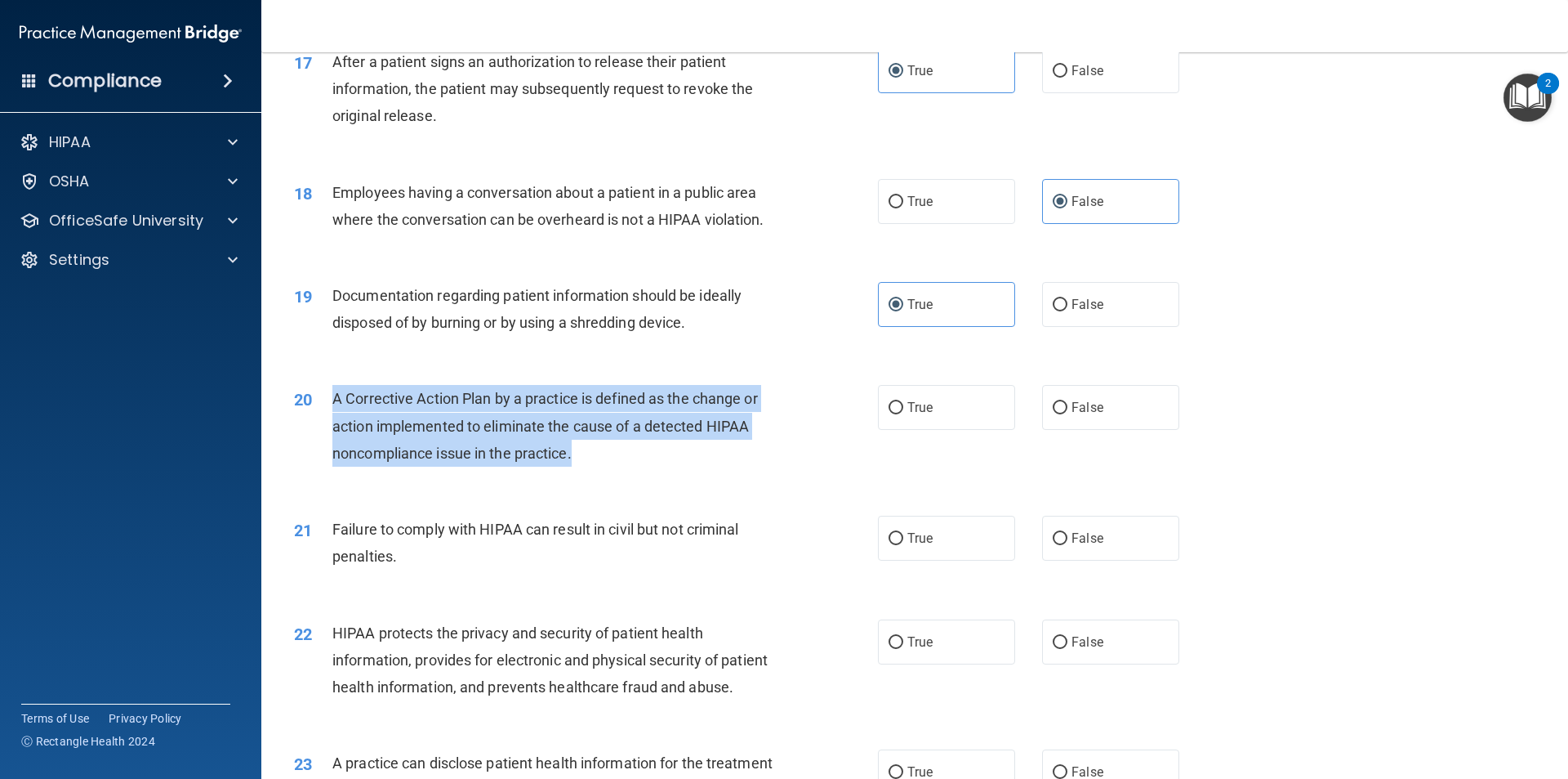
drag, startPoint x: 597, startPoint y: 452, endPoint x: 330, endPoint y: 398, distance: 272.4
click at [330, 398] on div "20 A Corrective Action Plan by a practice is defined as the change or action im…" at bounding box center [585, 429] width 633 height 90
copy div "A Corrective Action Plan by a practice is defined as the change or action imple…"
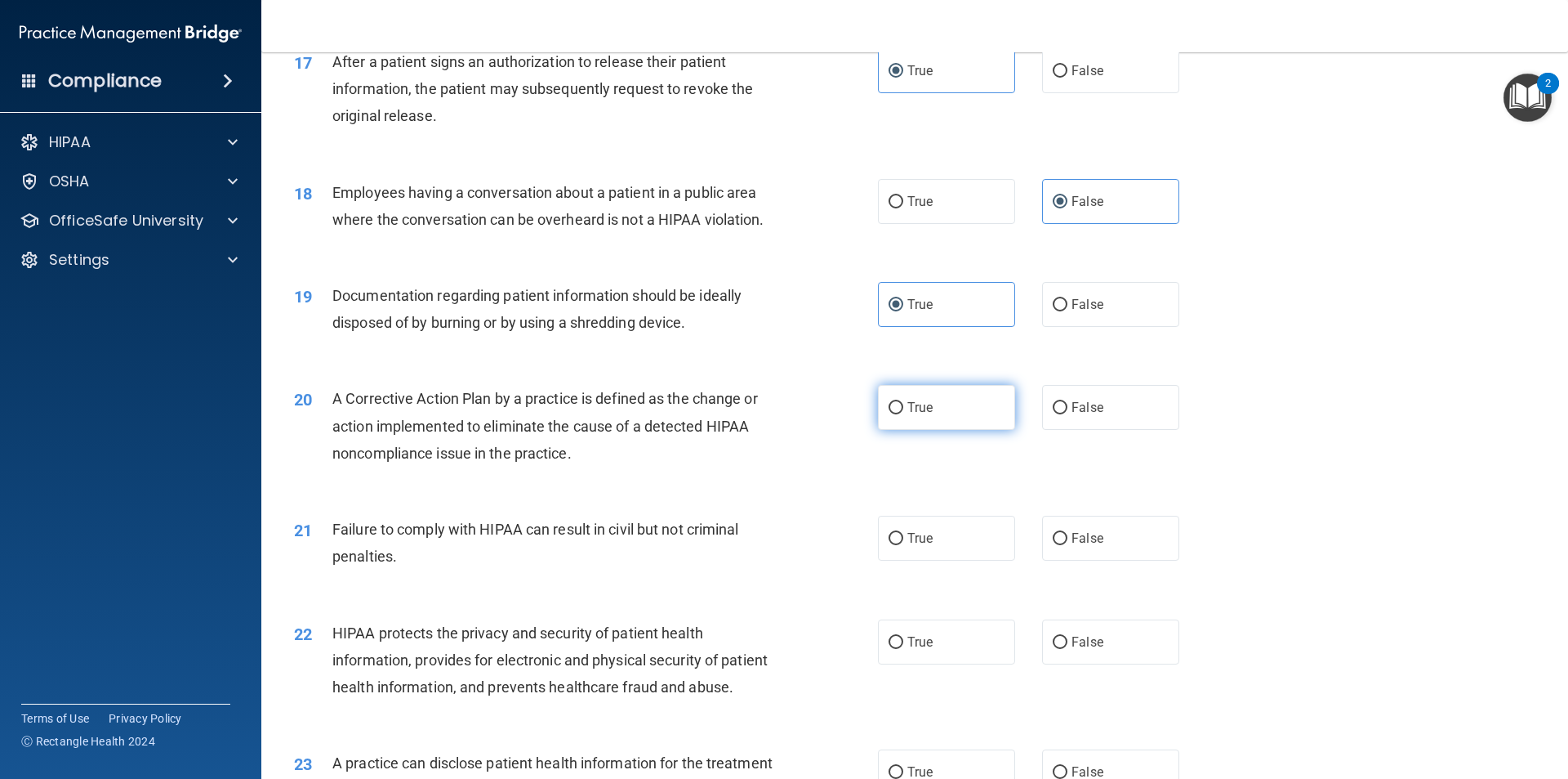
click at [890, 393] on label "True" at bounding box center [946, 406] width 138 height 45
click at [890, 402] on input "True" at bounding box center [895, 408] width 15 height 12
radio input "true"
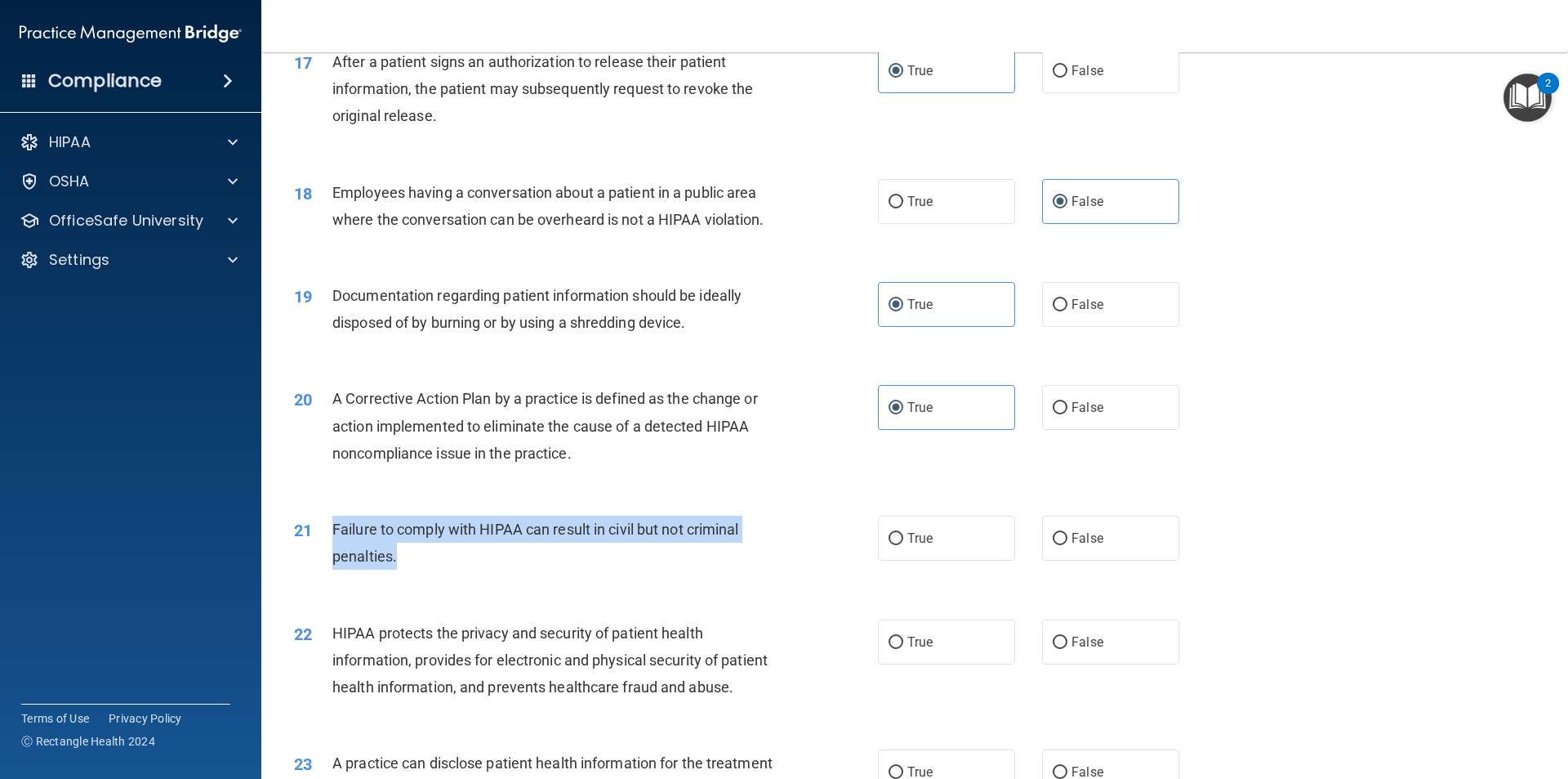
drag, startPoint x: 403, startPoint y: 565, endPoint x: 324, endPoint y: 526, distance: 88.1
click at [324, 526] on div "21 Failure to comply with HIPAA can result in civil but not criminal penalties." at bounding box center [585, 546] width 633 height 62
copy div "Failure to comply with HIPAA can result in civil but not criminal penalties."
click at [1058, 536] on input "False" at bounding box center [1060, 539] width 15 height 12
radio input "true"
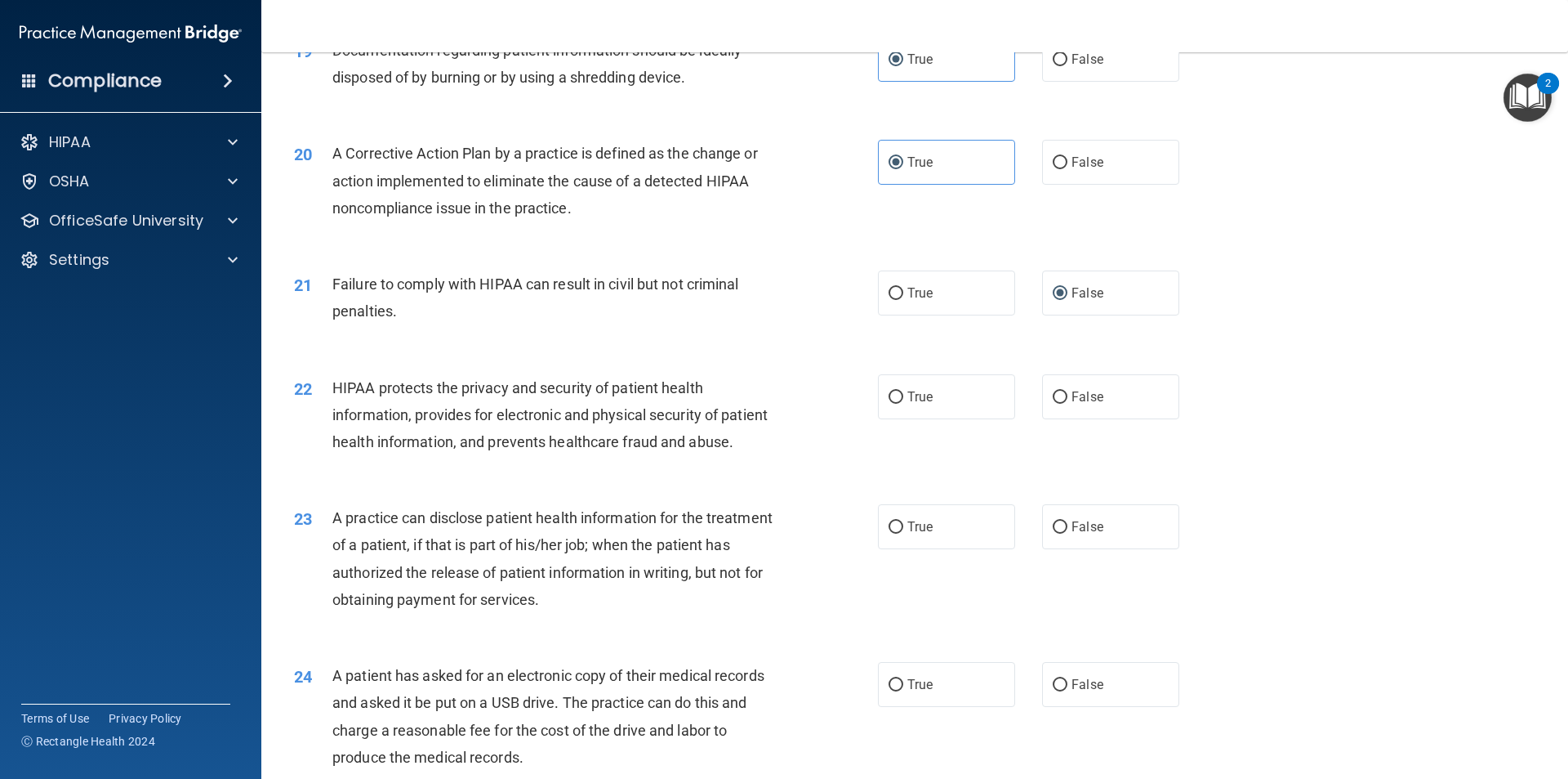
click at [676, 376] on div "HIPAA protects the privacy and security of patient health information, provides…" at bounding box center [561, 415] width 457 height 81
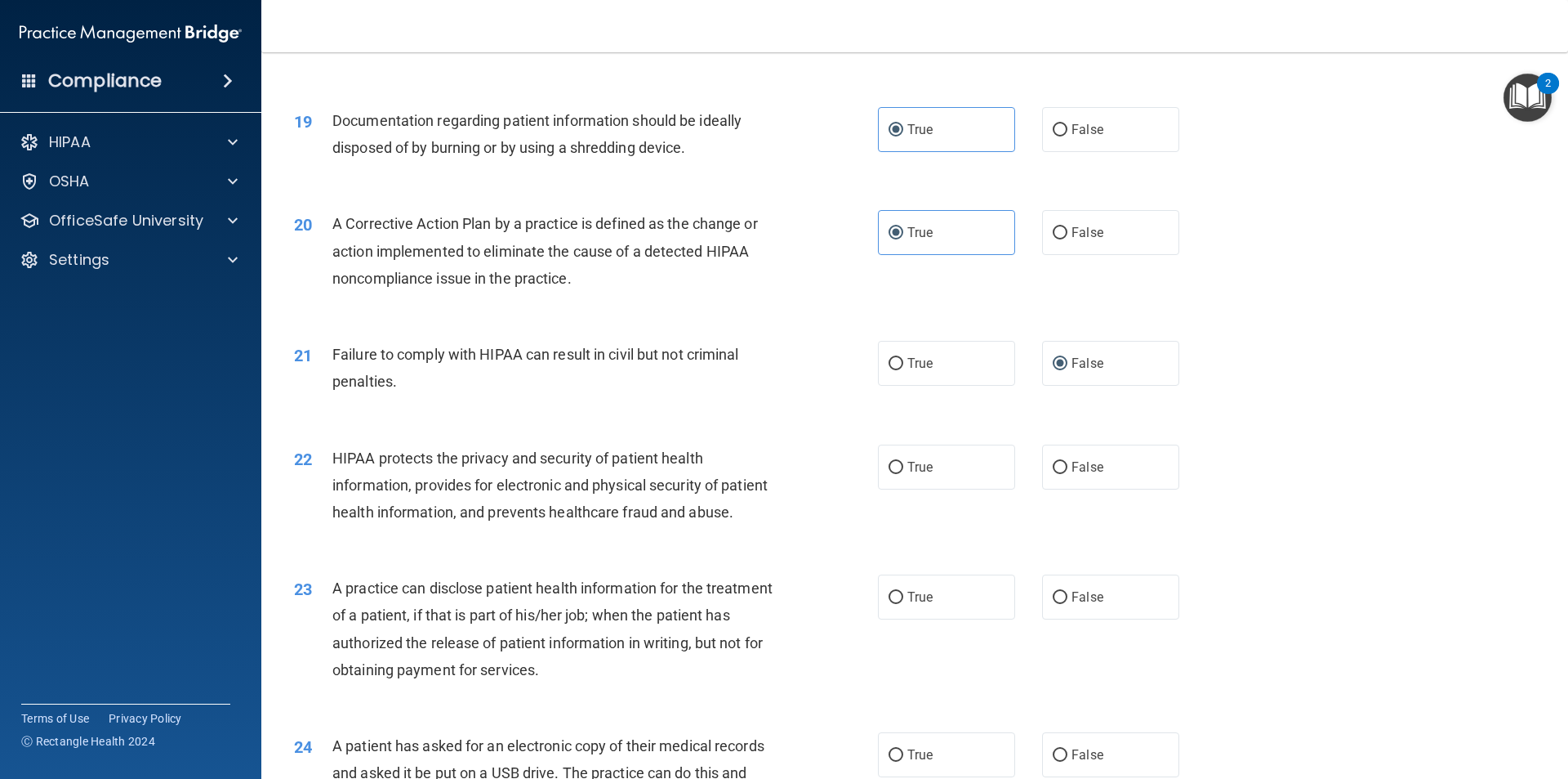
scroll to position [2218, 0]
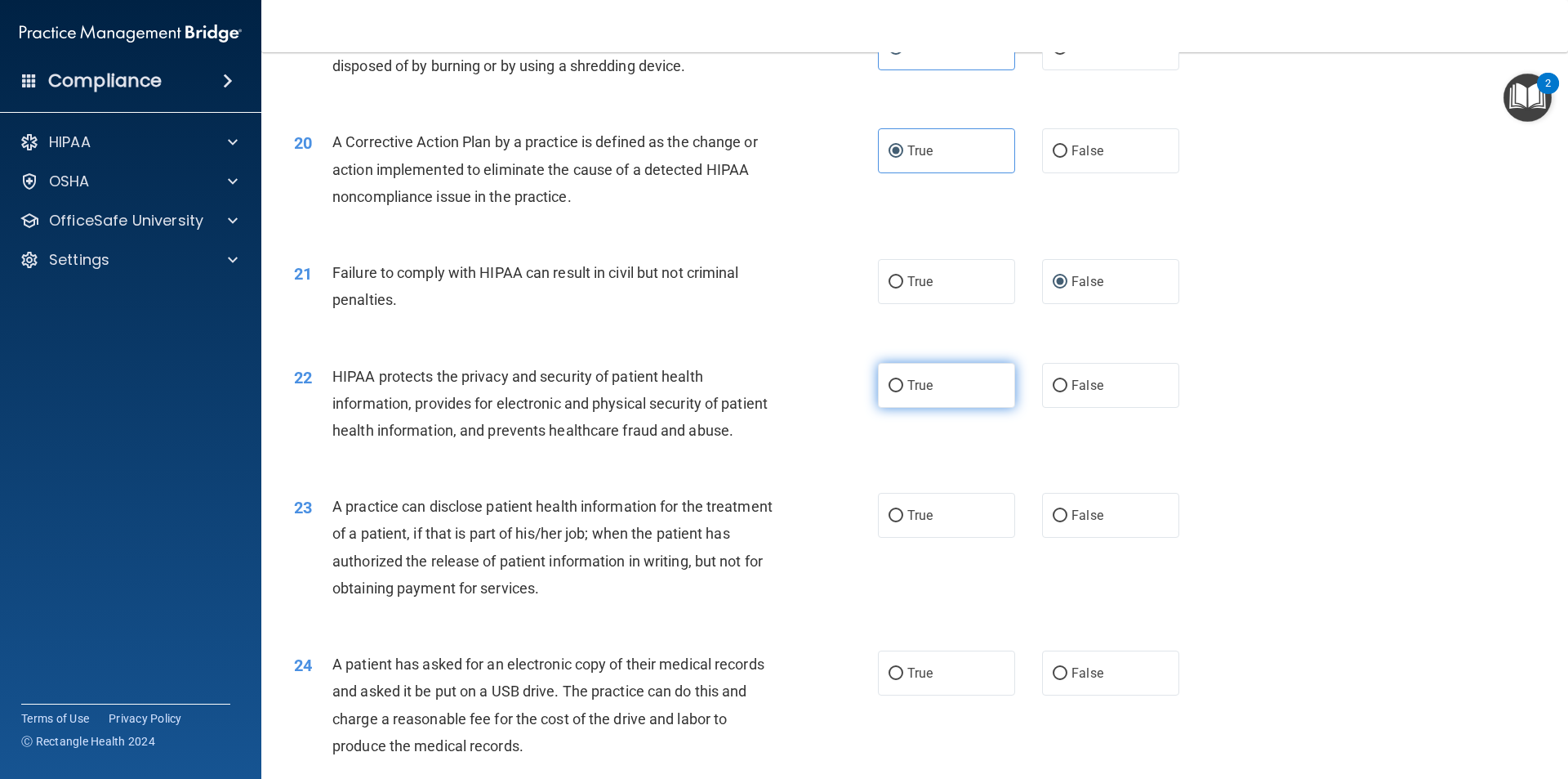
click at [907, 390] on span "True" at bounding box center [920, 386] width 26 height 16
click at [903, 390] on input "True" at bounding box center [895, 386] width 15 height 12
radio input "true"
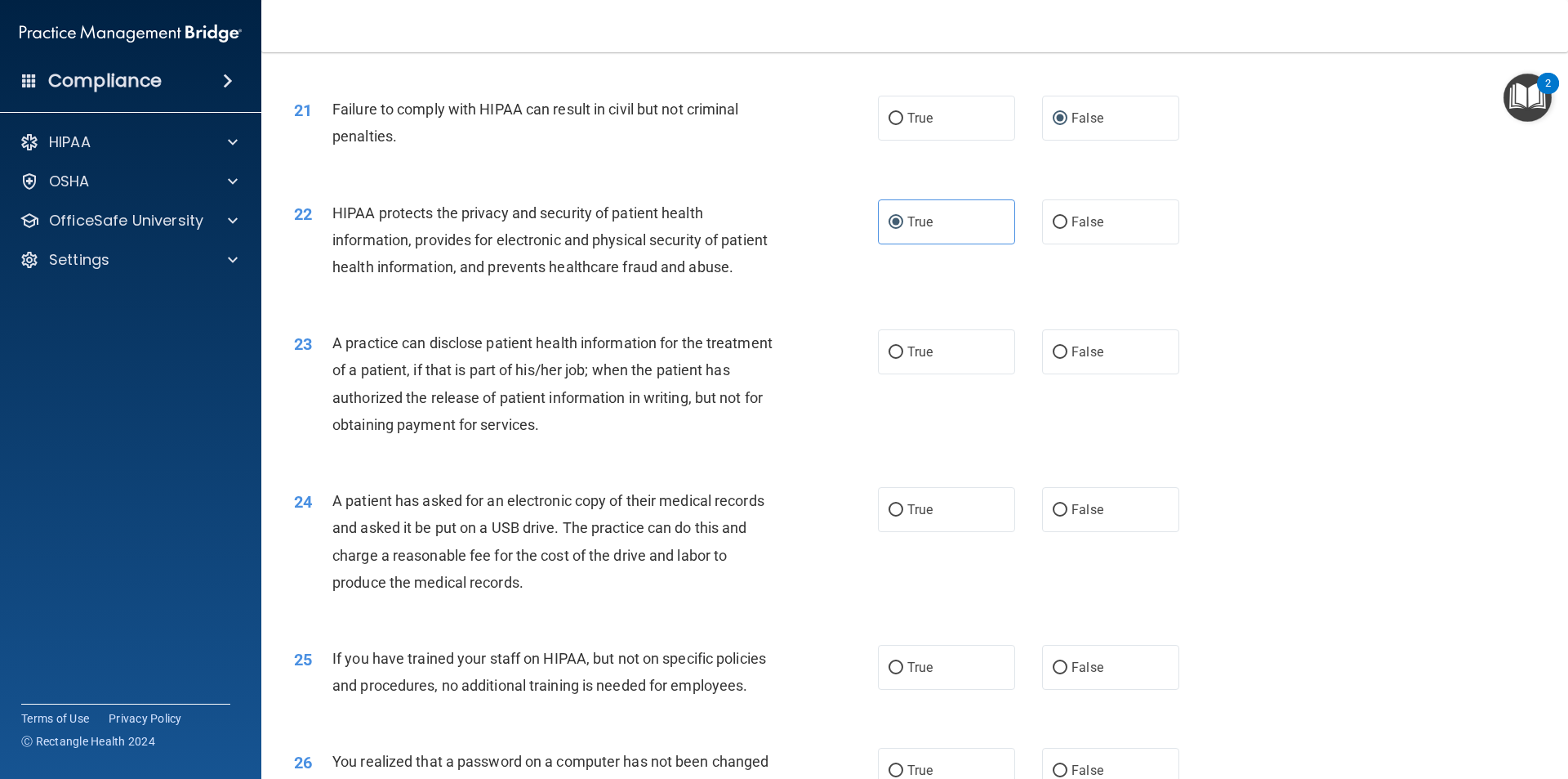
drag, startPoint x: 1298, startPoint y: 268, endPoint x: 1285, endPoint y: 270, distance: 13.2
click at [1298, 269] on div "22 HIPAA protects the privacy and security of patient health information, provi…" at bounding box center [915, 245] width 1266 height 131
click at [1289, 331] on div "23 A practice can disclose patient health information for the treatment of a pa…" at bounding box center [915, 388] width 1266 height 158
click at [1283, 324] on div "23 A practice can disclose patient health information for the treatment of a pa…" at bounding box center [915, 388] width 1266 height 158
click at [1286, 324] on div "23 A practice can disclose patient health information for the treatment of a pa…" at bounding box center [915, 388] width 1266 height 158
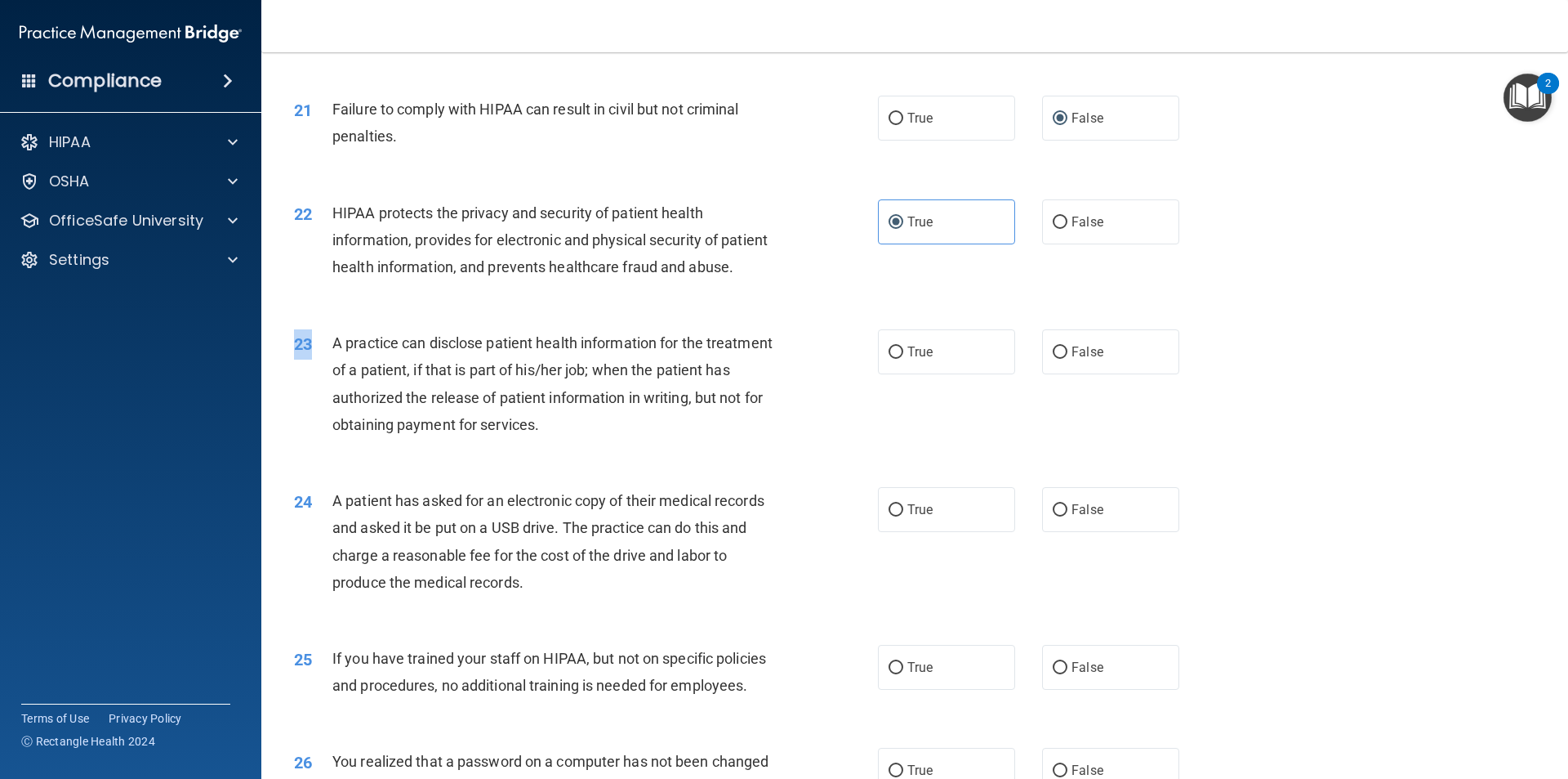
click at [1286, 324] on div "23 A practice can disclose patient health information for the treatment of a pa…" at bounding box center [915, 388] width 1266 height 158
click at [1288, 324] on div "23 A practice can disclose patient health information for the treatment of a pa…" at bounding box center [915, 388] width 1266 height 158
click at [735, 436] on div "A practice can disclose patient health information for the treatment of a patie…" at bounding box center [561, 384] width 457 height 109
click at [482, 423] on span "A practice can disclose patient health information for the treatment of a patie…" at bounding box center [553, 384] width 440 height 99
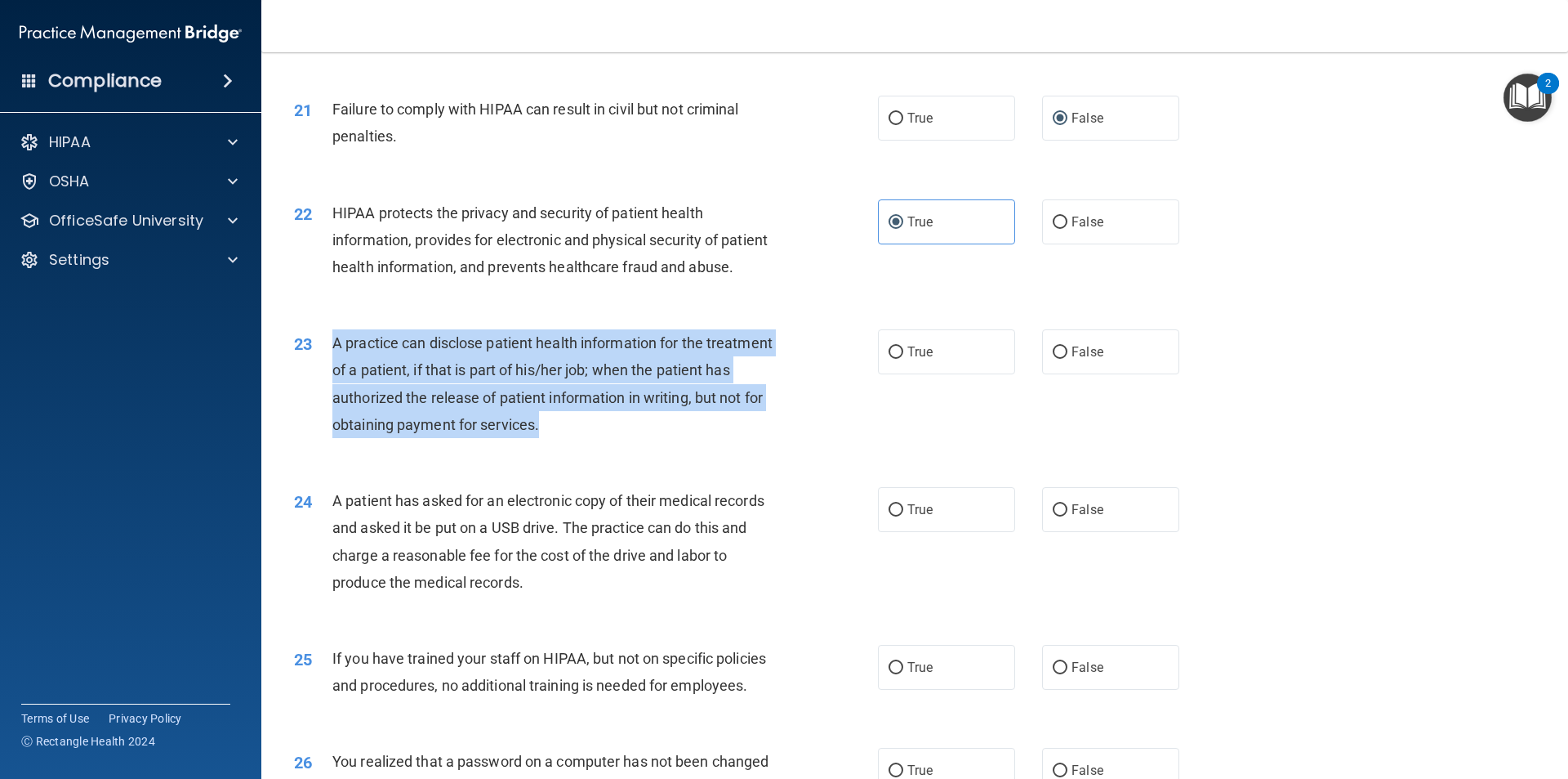
drag, startPoint x: 620, startPoint y: 431, endPoint x: 325, endPoint y: 356, distance: 304.4
click at [325, 356] on div "23 A practice can disclose patient health information for the treatment of a pa…" at bounding box center [585, 388] width 633 height 117
copy div "A practice can disclose patient health information for the treatment of a patie…"
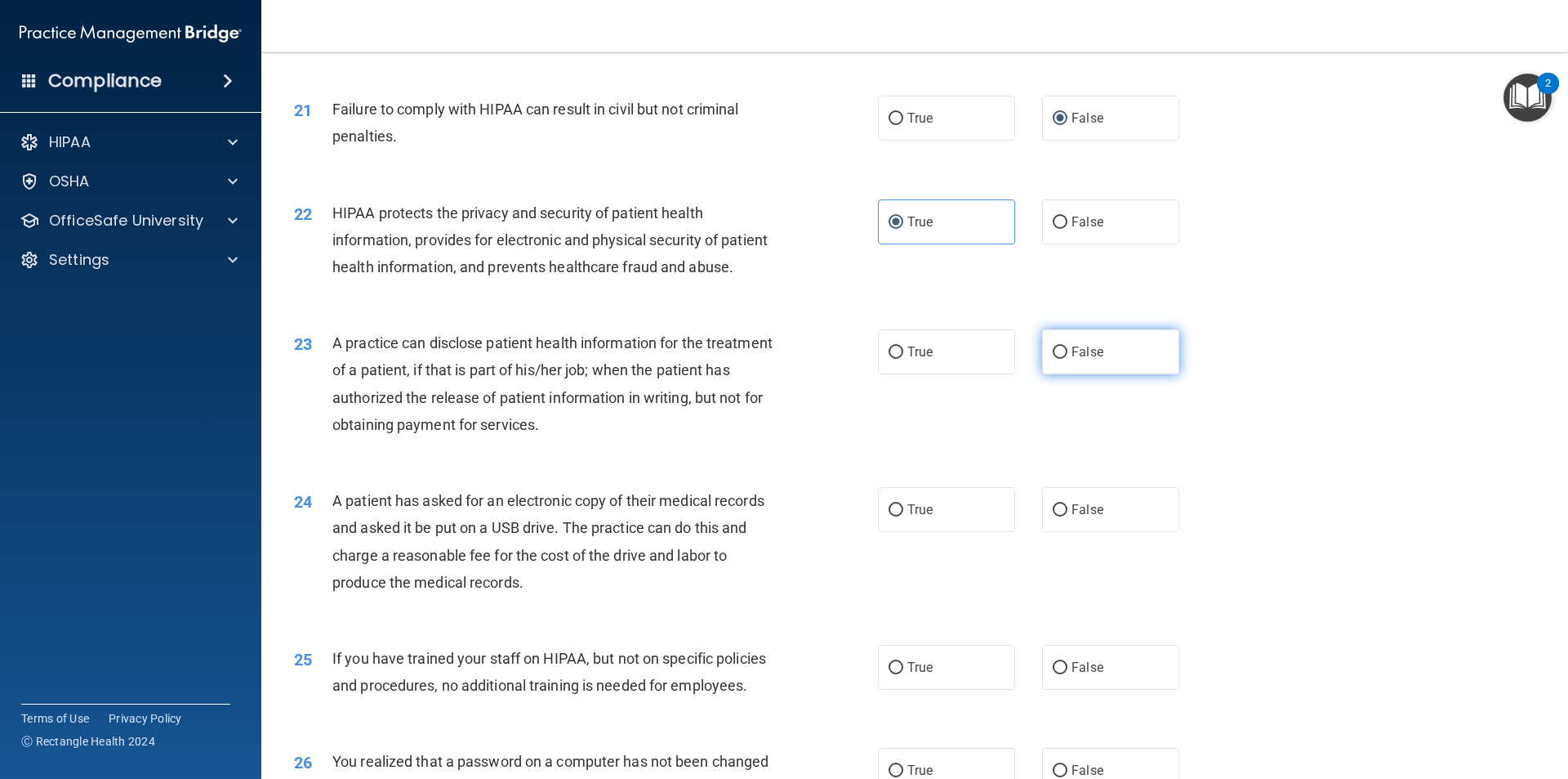
click at [1044, 361] on label "False" at bounding box center [1110, 351] width 138 height 45
click at [1053, 359] on input "False" at bounding box center [1060, 353] width 15 height 12
radio input "true"
click at [1209, 436] on div "23 A practice can disclose patient health information for the treatment of a pa…" at bounding box center [915, 388] width 1266 height 158
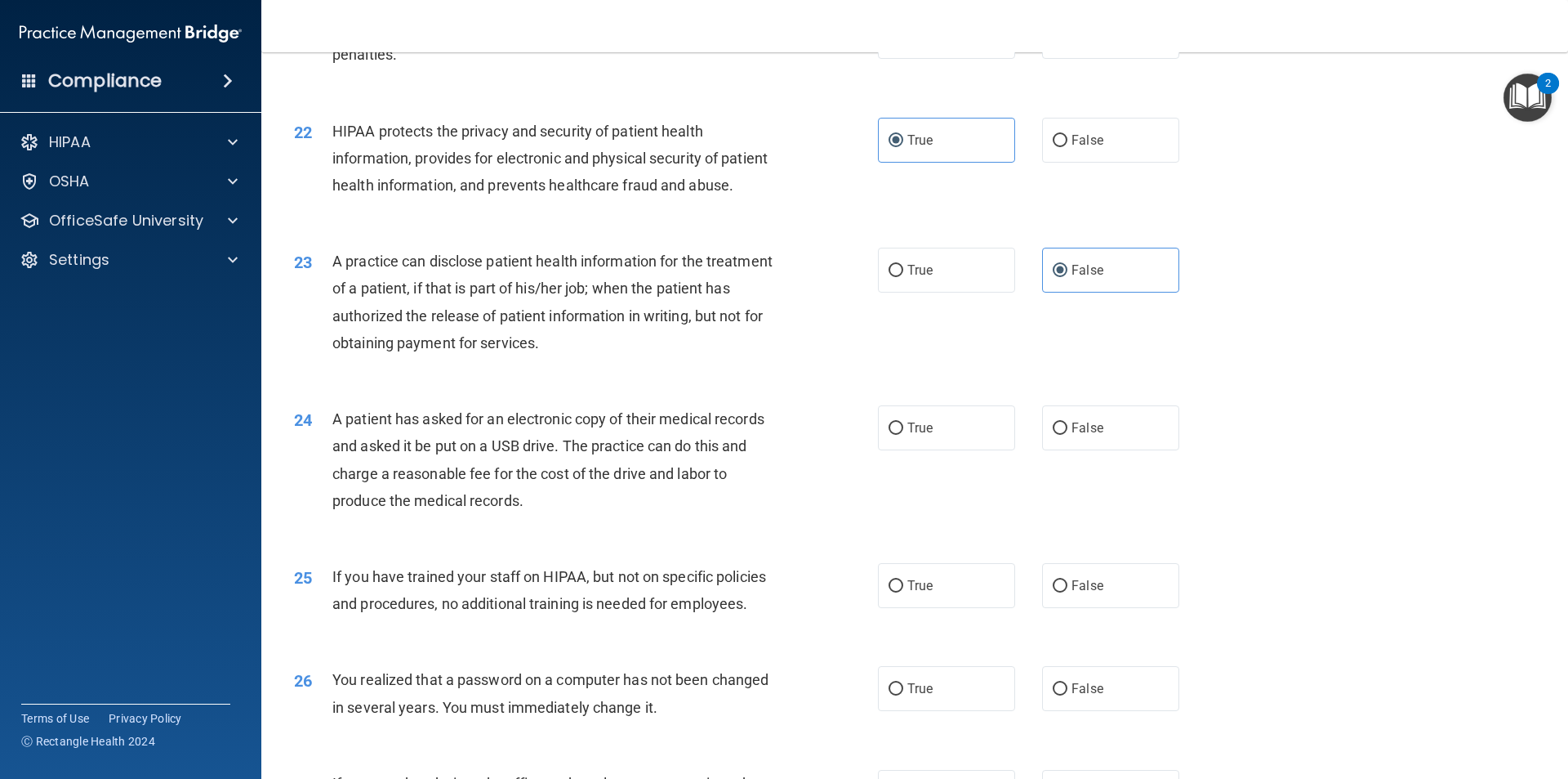
click at [538, 451] on span "A patient has asked for an electronic copy of their medical records and asked i…" at bounding box center [549, 460] width 432 height 99
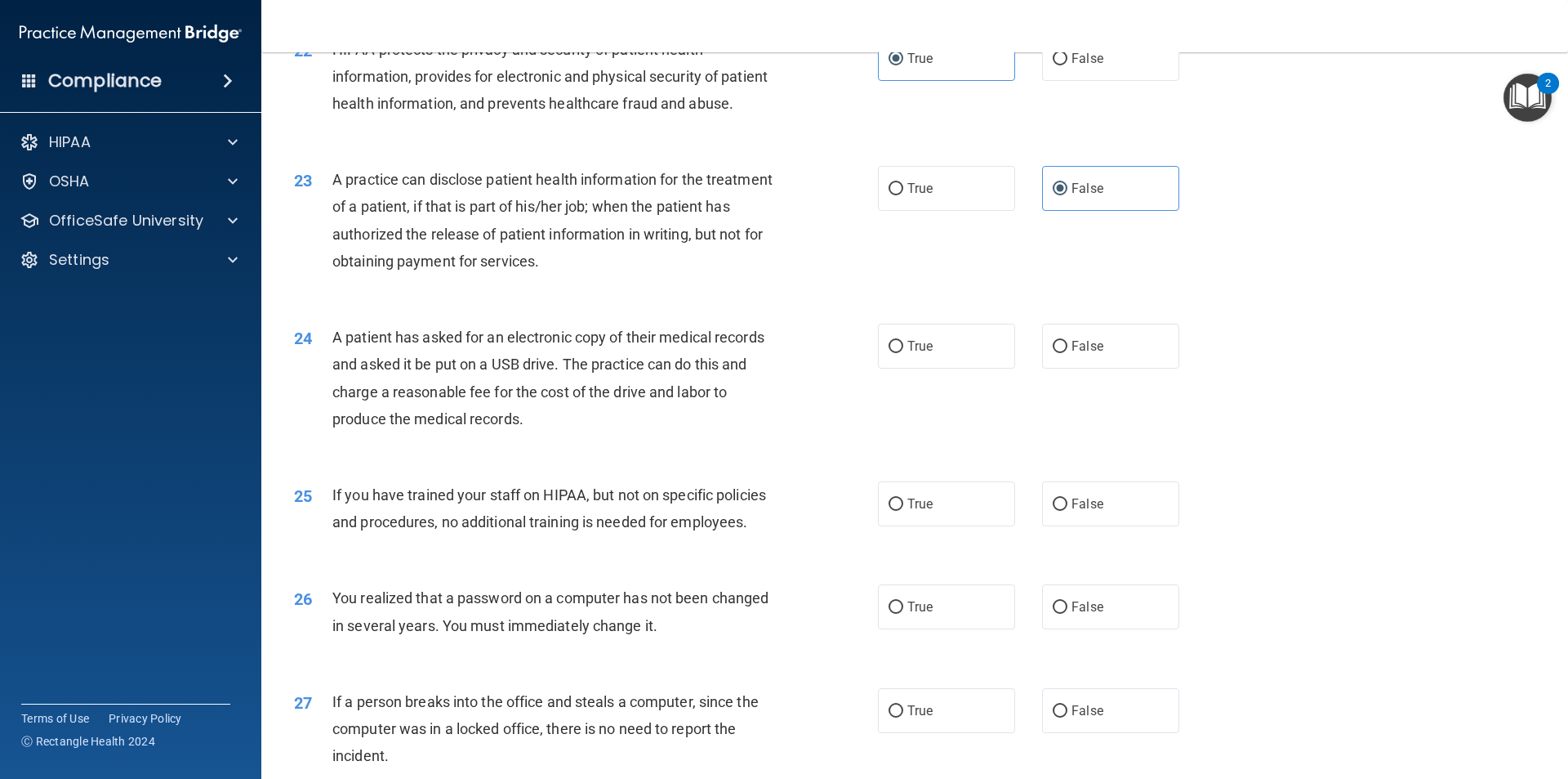
click at [1320, 296] on div "23 A practice can disclose patient health information for the treatment of a pa…" at bounding box center [915, 224] width 1266 height 158
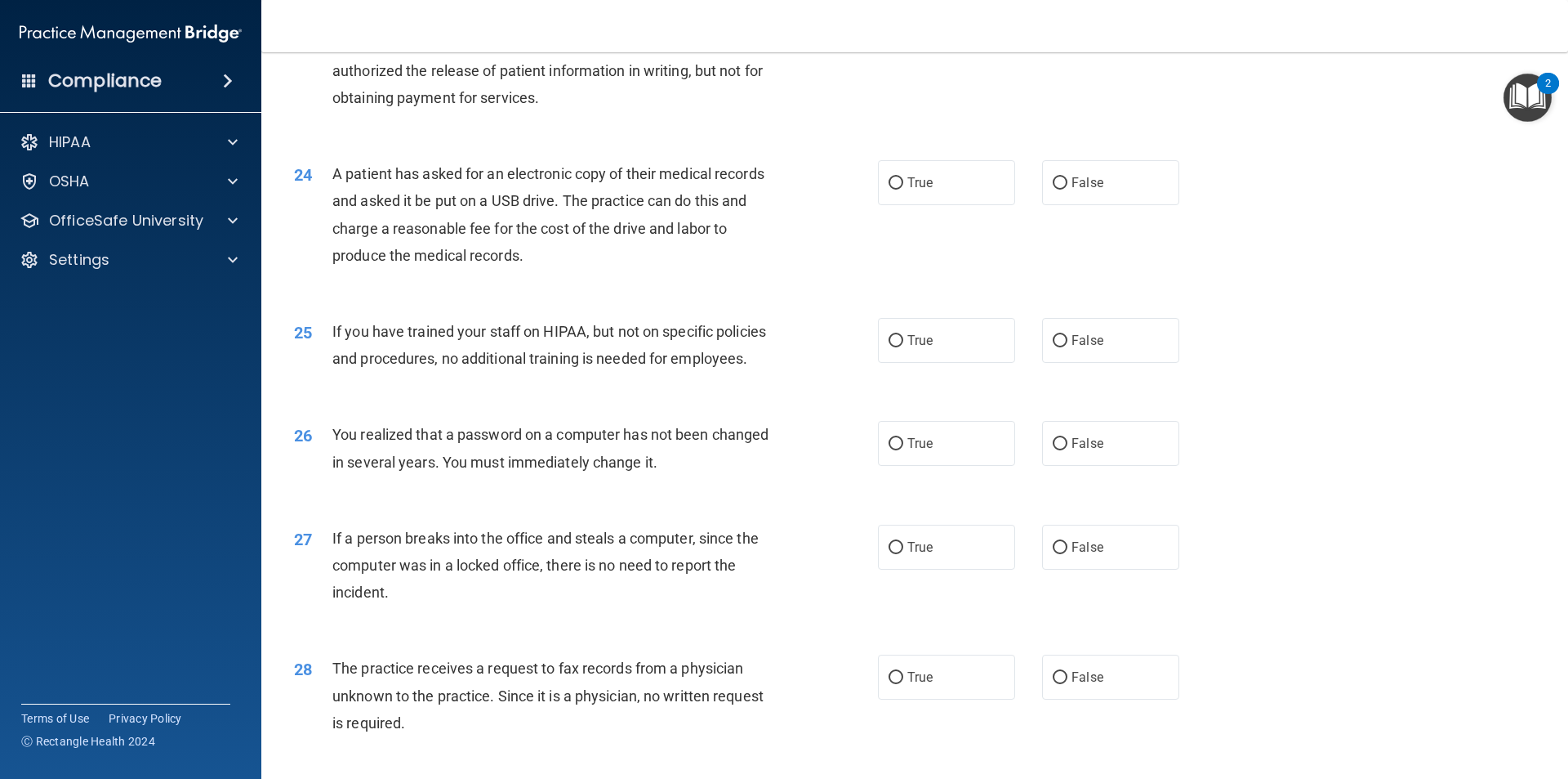
click at [1228, 145] on div "24 A patient has asked for an electronic copy of their medical records and aske…" at bounding box center [915, 218] width 1266 height 158
click at [1090, 188] on span "False" at bounding box center [1088, 182] width 32 height 16
click at [1068, 188] on input "False" at bounding box center [1060, 183] width 15 height 12
radio input "true"
click at [1085, 327] on label "False" at bounding box center [1110, 340] width 138 height 45
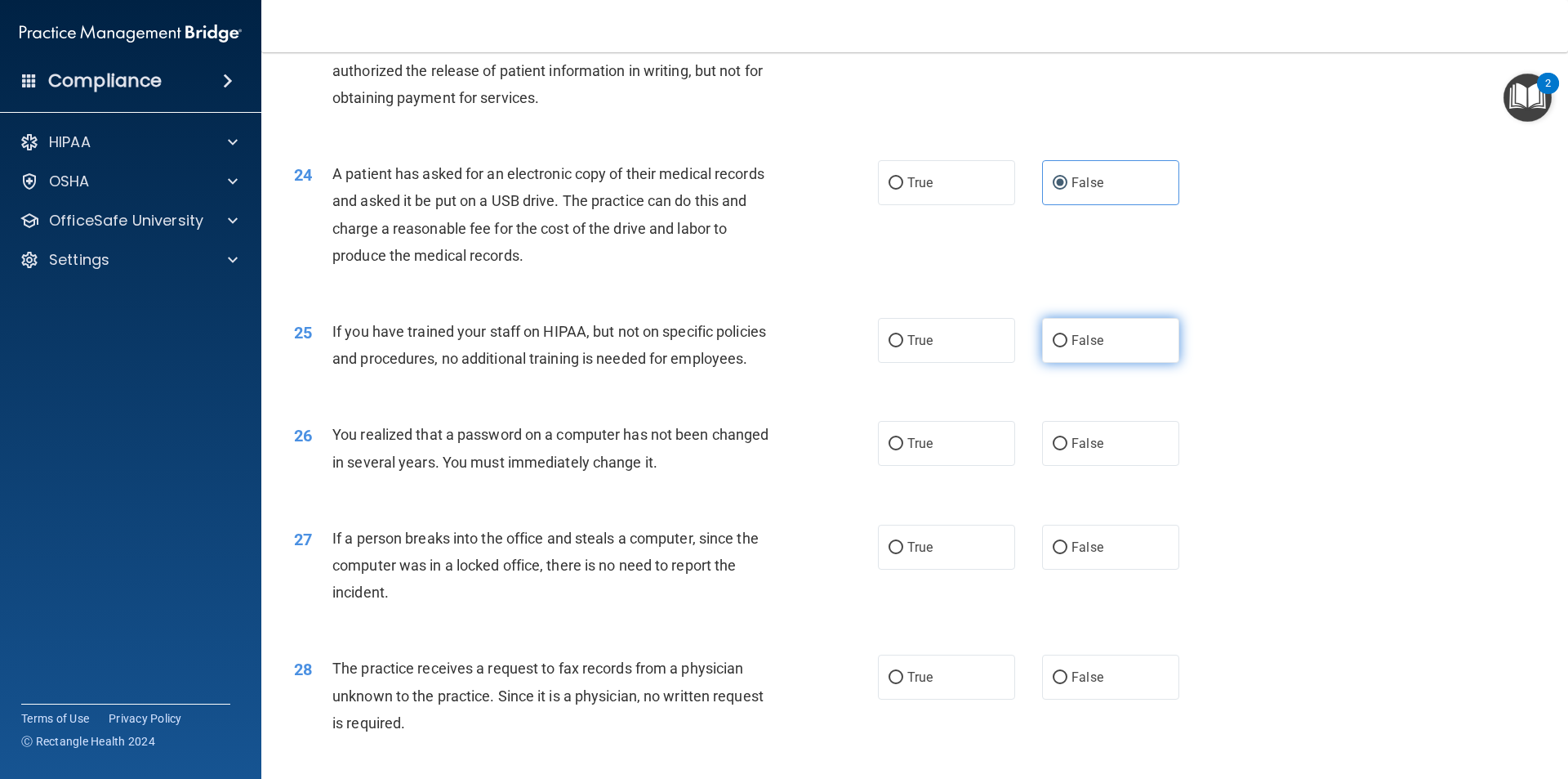
click at [1068, 335] on input "False" at bounding box center [1060, 341] width 15 height 12
radio input "true"
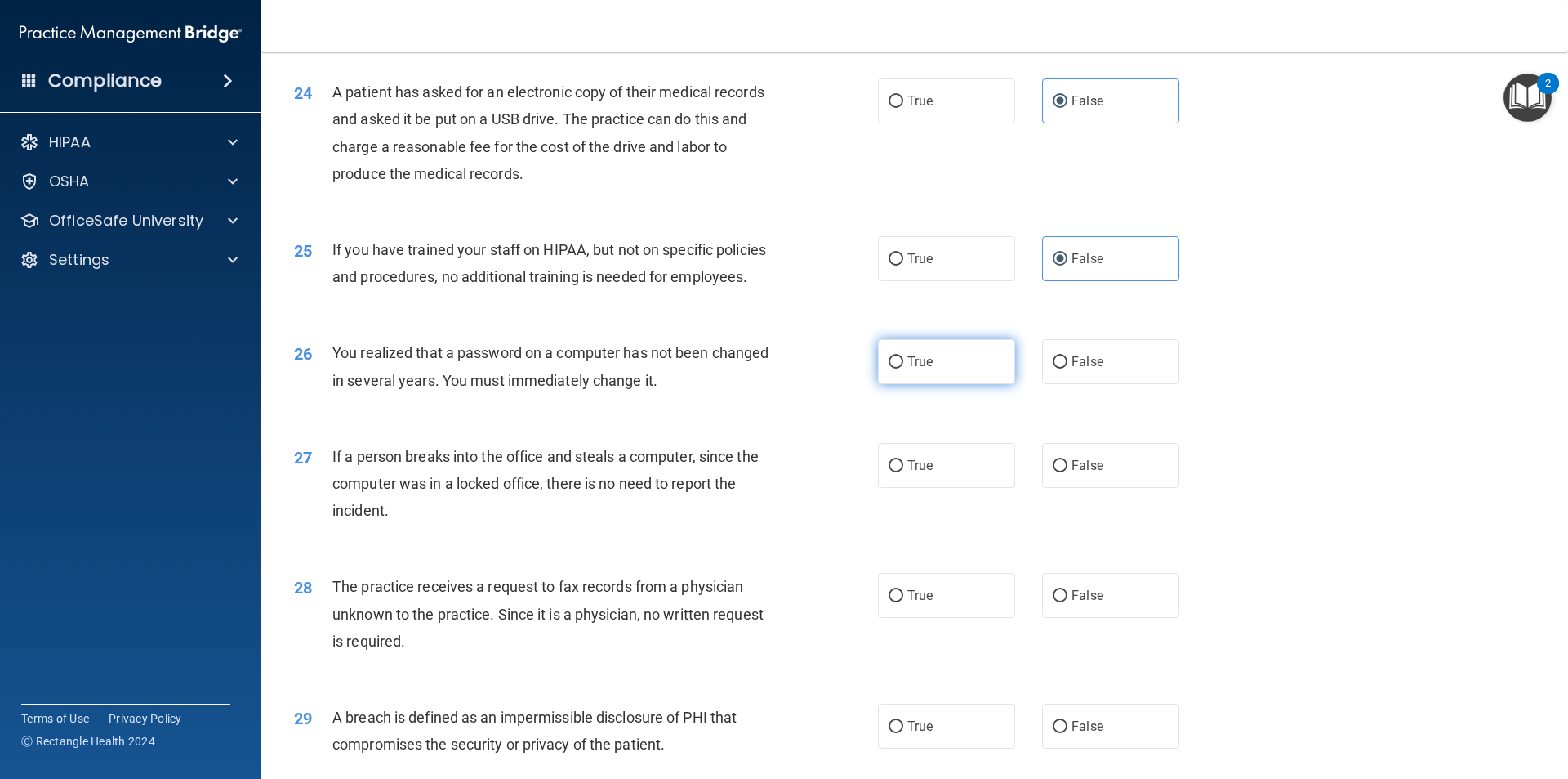
click at [919, 370] on label "True" at bounding box center [946, 361] width 138 height 45
click at [903, 369] on input "True" at bounding box center [895, 363] width 15 height 12
radio input "true"
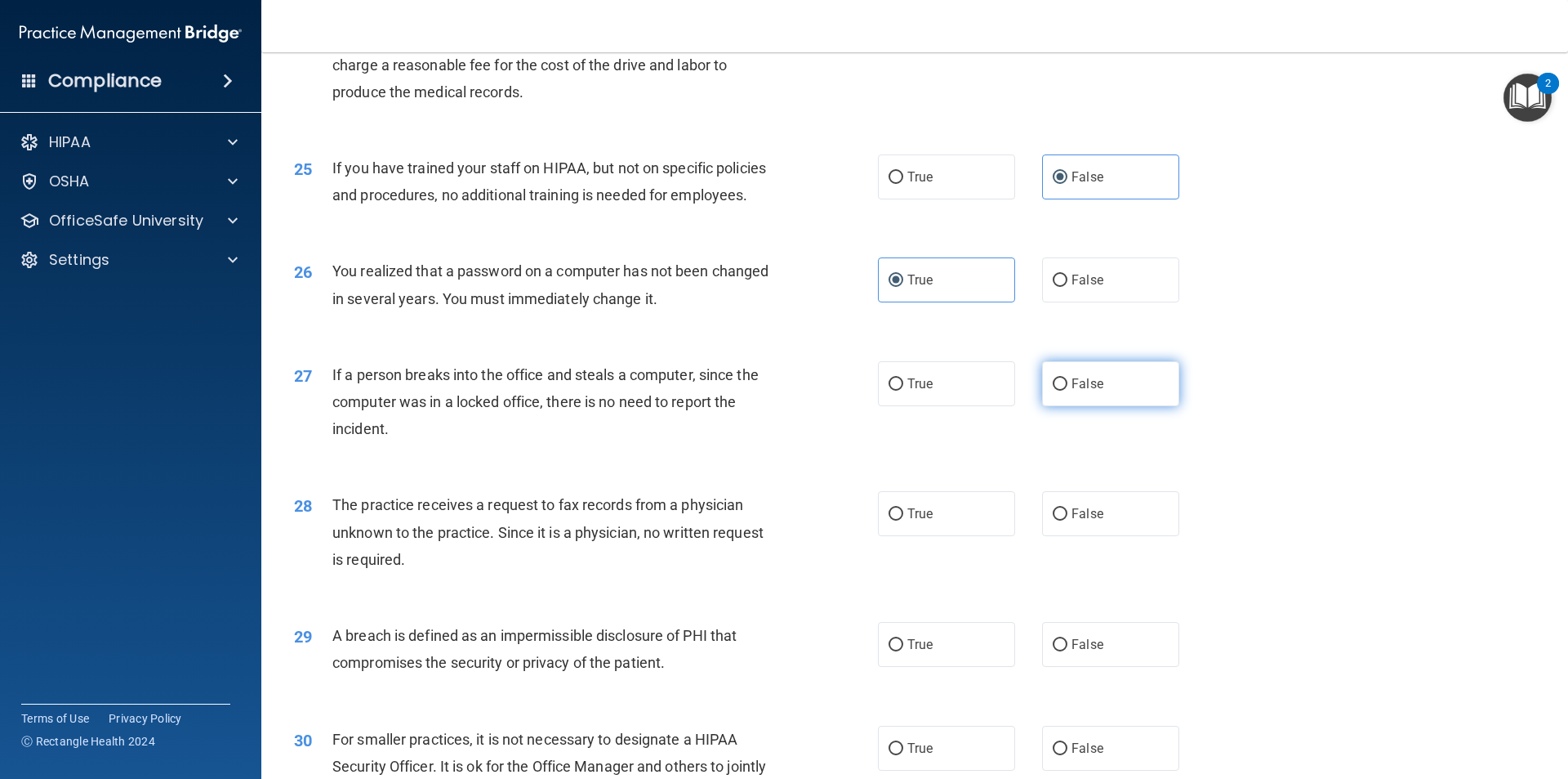
click at [1135, 393] on label "False" at bounding box center [1110, 383] width 138 height 45
click at [1068, 390] on input "False" at bounding box center [1060, 385] width 15 height 12
radio input "true"
click at [1393, 393] on div "27 If a person breaks into the office and steals a computer, since the computer…" at bounding box center [915, 406] width 1266 height 131
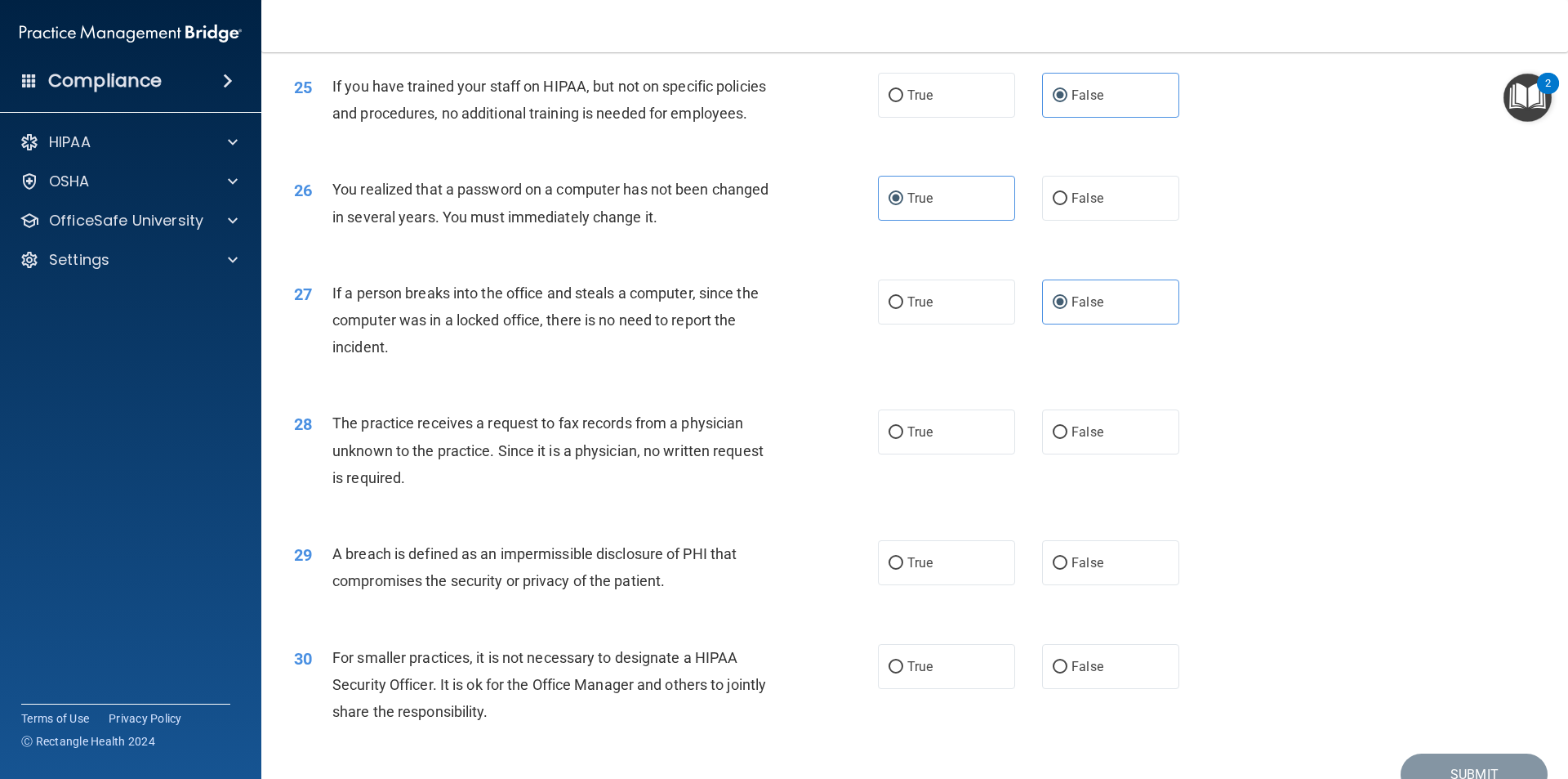
click at [1311, 251] on div "26 You realized that a password on a computer has not been changed in several y…" at bounding box center [915, 207] width 1266 height 103
click at [496, 411] on div "The practice receives a request to fax records from a physician unknown to the …" at bounding box center [561, 450] width 457 height 81
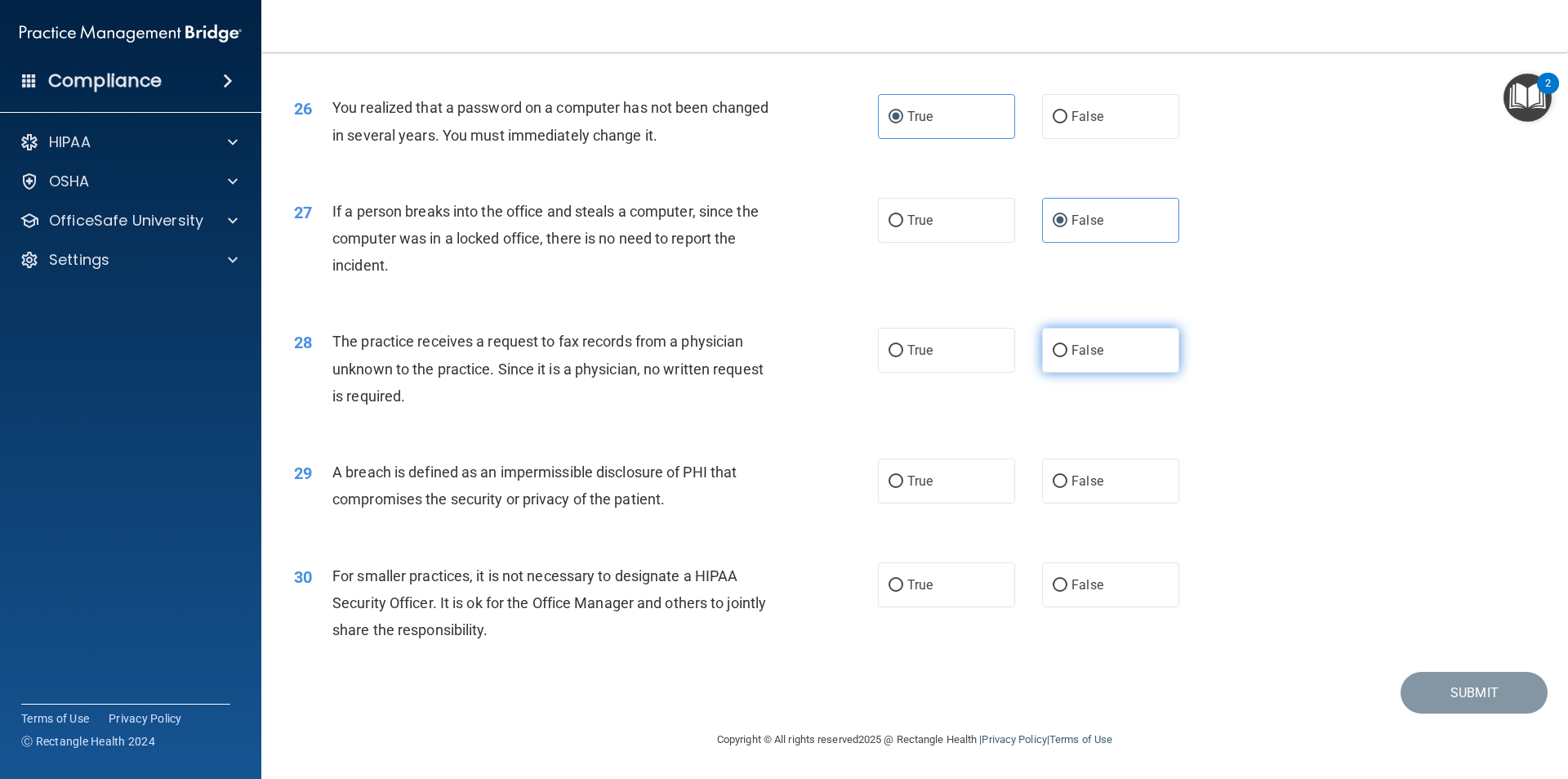
click at [1106, 346] on label "False" at bounding box center [1110, 350] width 138 height 45
click at [1068, 346] on input "False" at bounding box center [1060, 351] width 15 height 12
radio input "true"
drag, startPoint x: 897, startPoint y: 509, endPoint x: 885, endPoint y: 495, distance: 18.4
click at [896, 505] on div "29 A breach is defined as an impermissible disclosure of PHI that compromises t…" at bounding box center [915, 490] width 1266 height 103
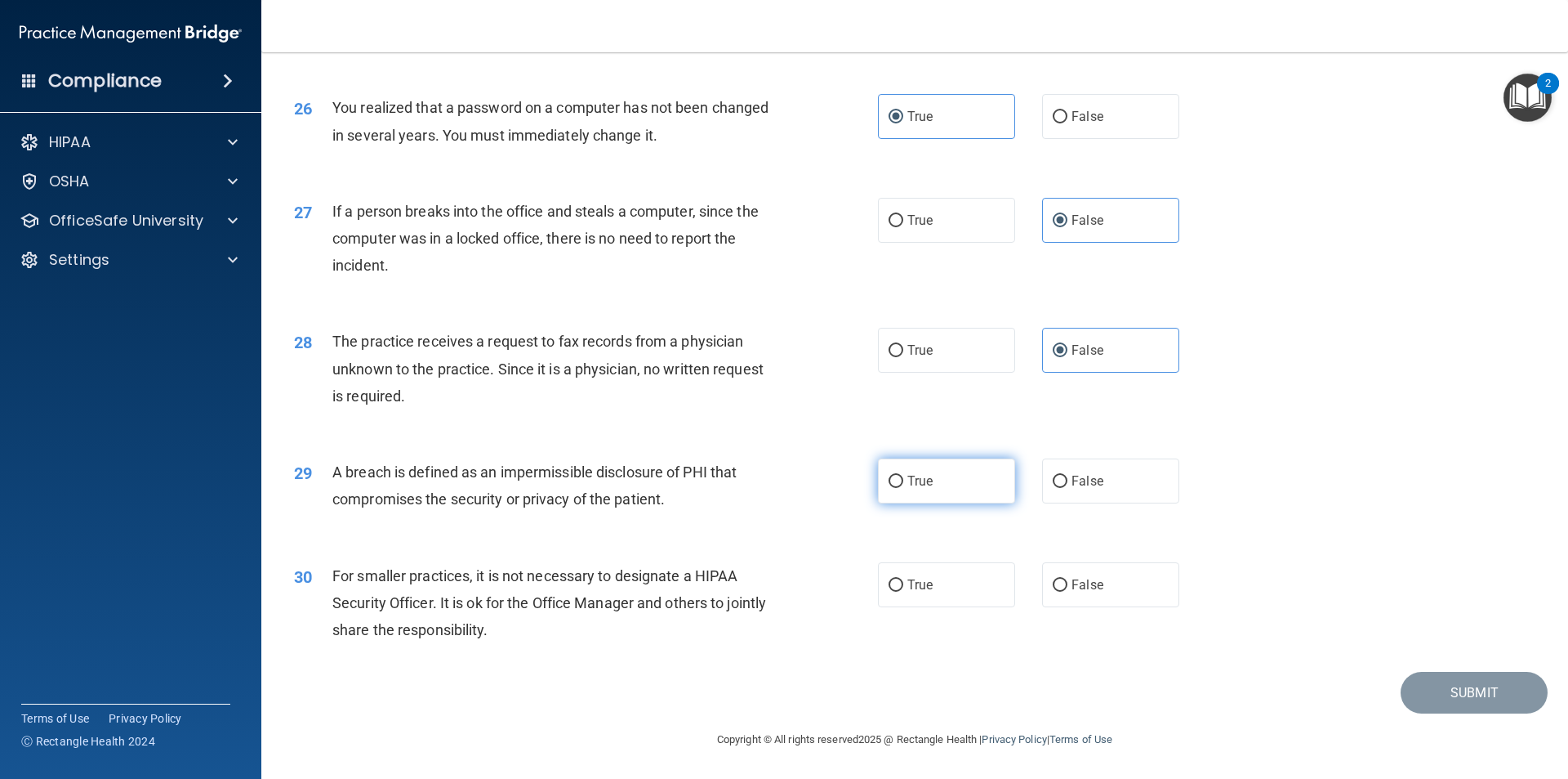
click at [885, 495] on label "True" at bounding box center [946, 481] width 138 height 45
click at [889, 488] on input "True" at bounding box center [895, 482] width 15 height 12
radio input "true"
click at [1091, 573] on label "False" at bounding box center [1110, 584] width 138 height 45
click at [1068, 580] on input "False" at bounding box center [1060, 586] width 15 height 12
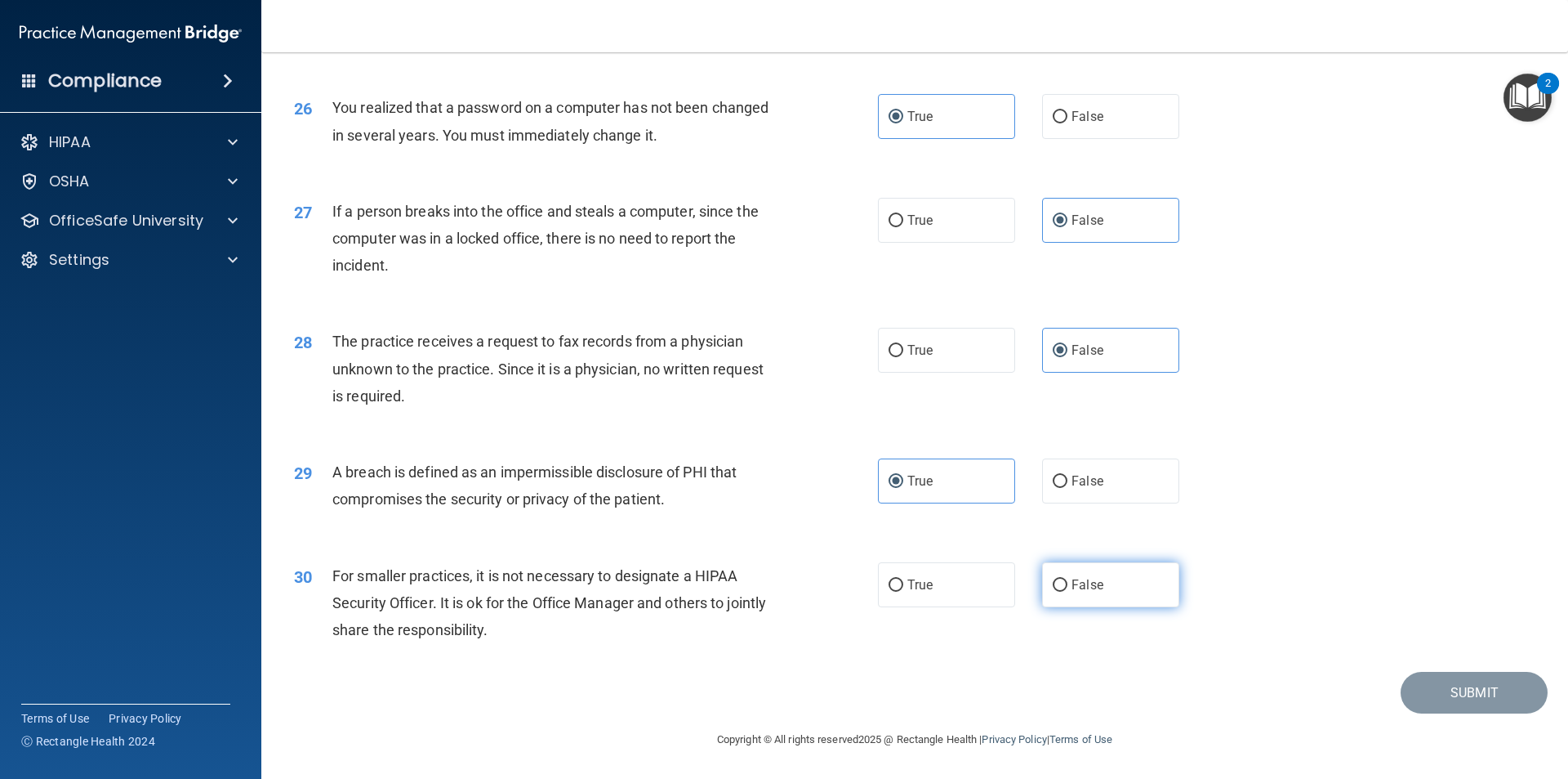
radio input "true"
click at [1446, 683] on button "Submit" at bounding box center [1474, 693] width 147 height 42
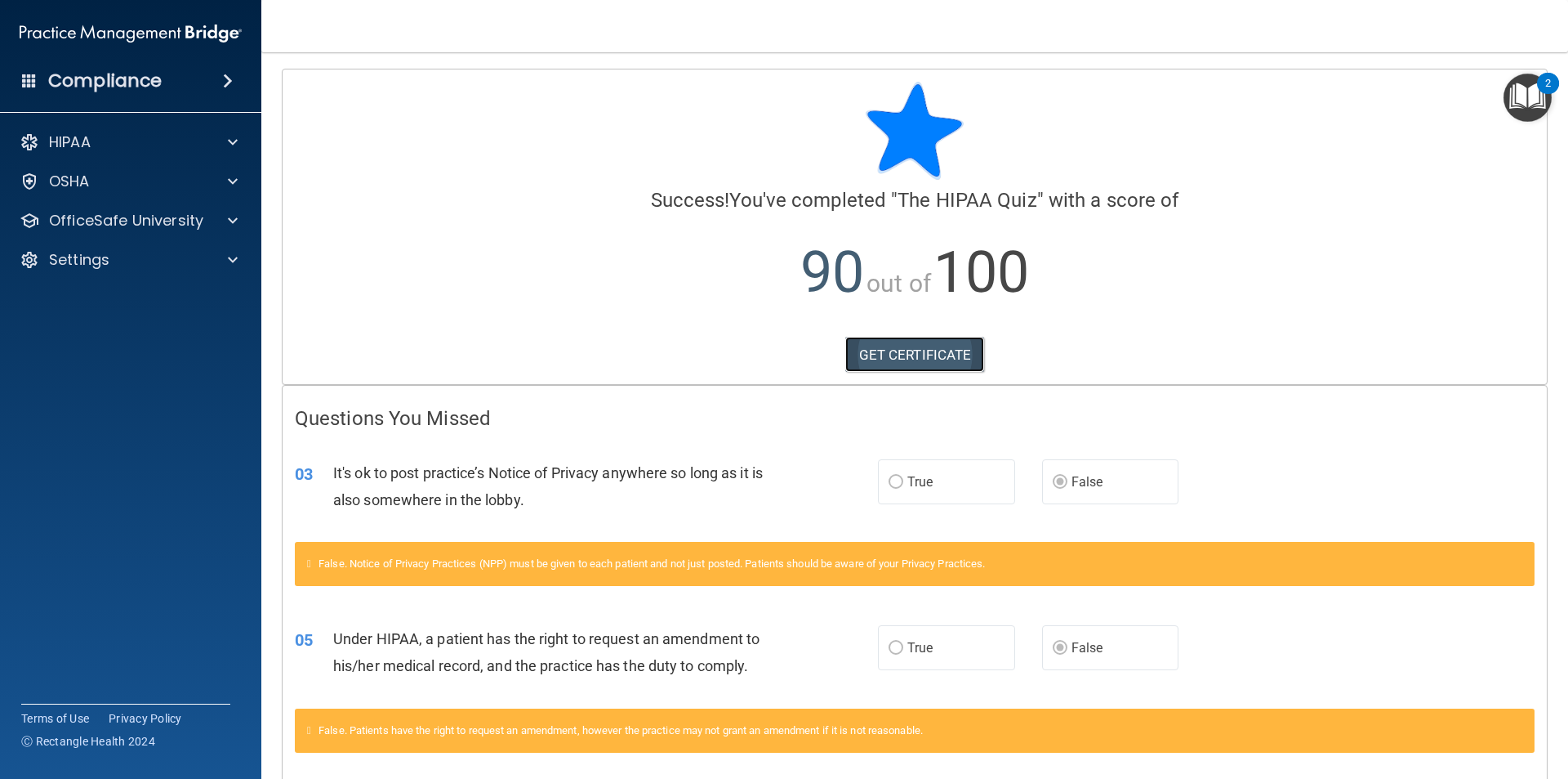
click at [942, 353] on link "GET CERTIFICATE" at bounding box center [915, 355] width 140 height 36
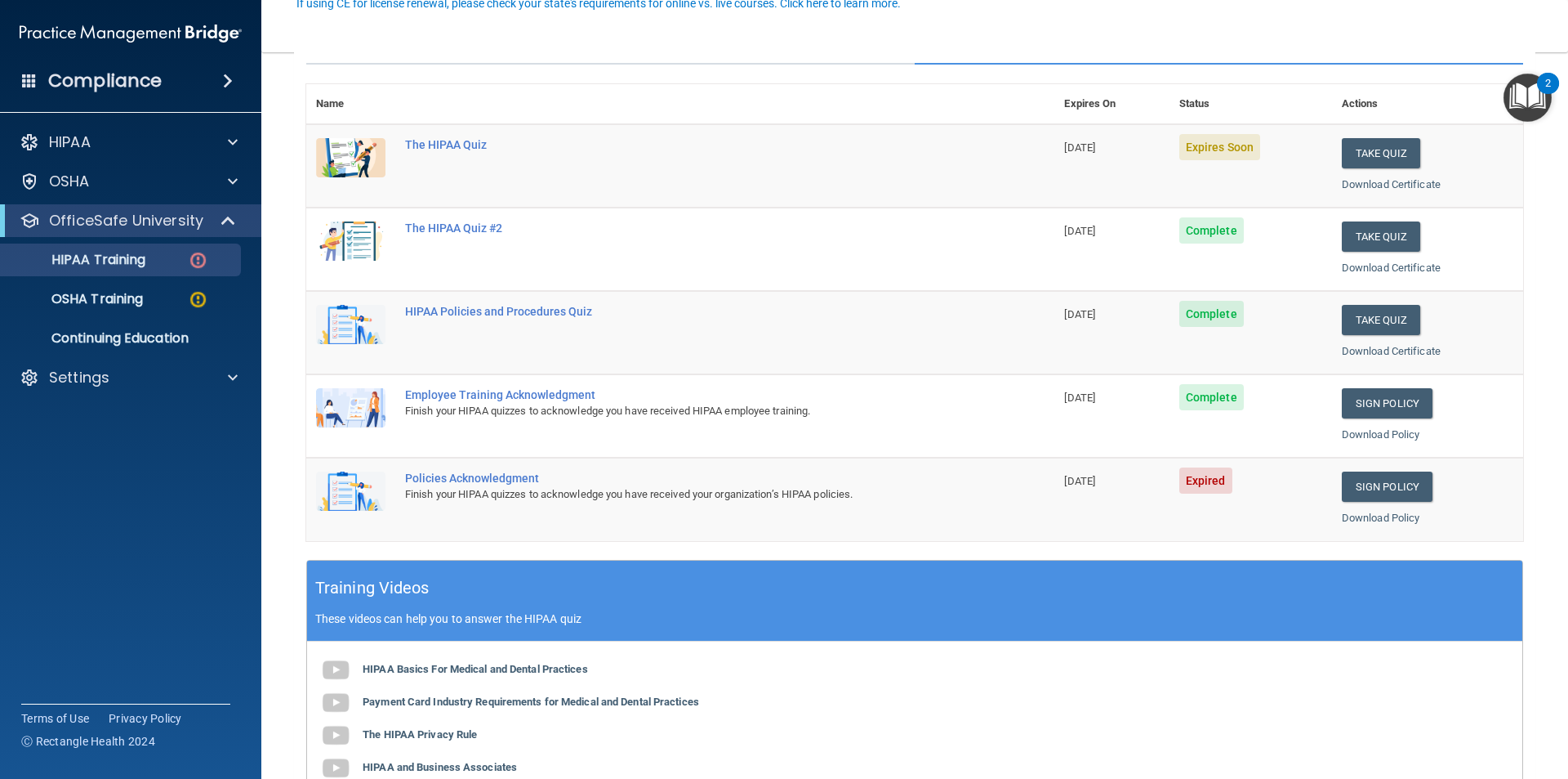
scroll to position [452, 0]
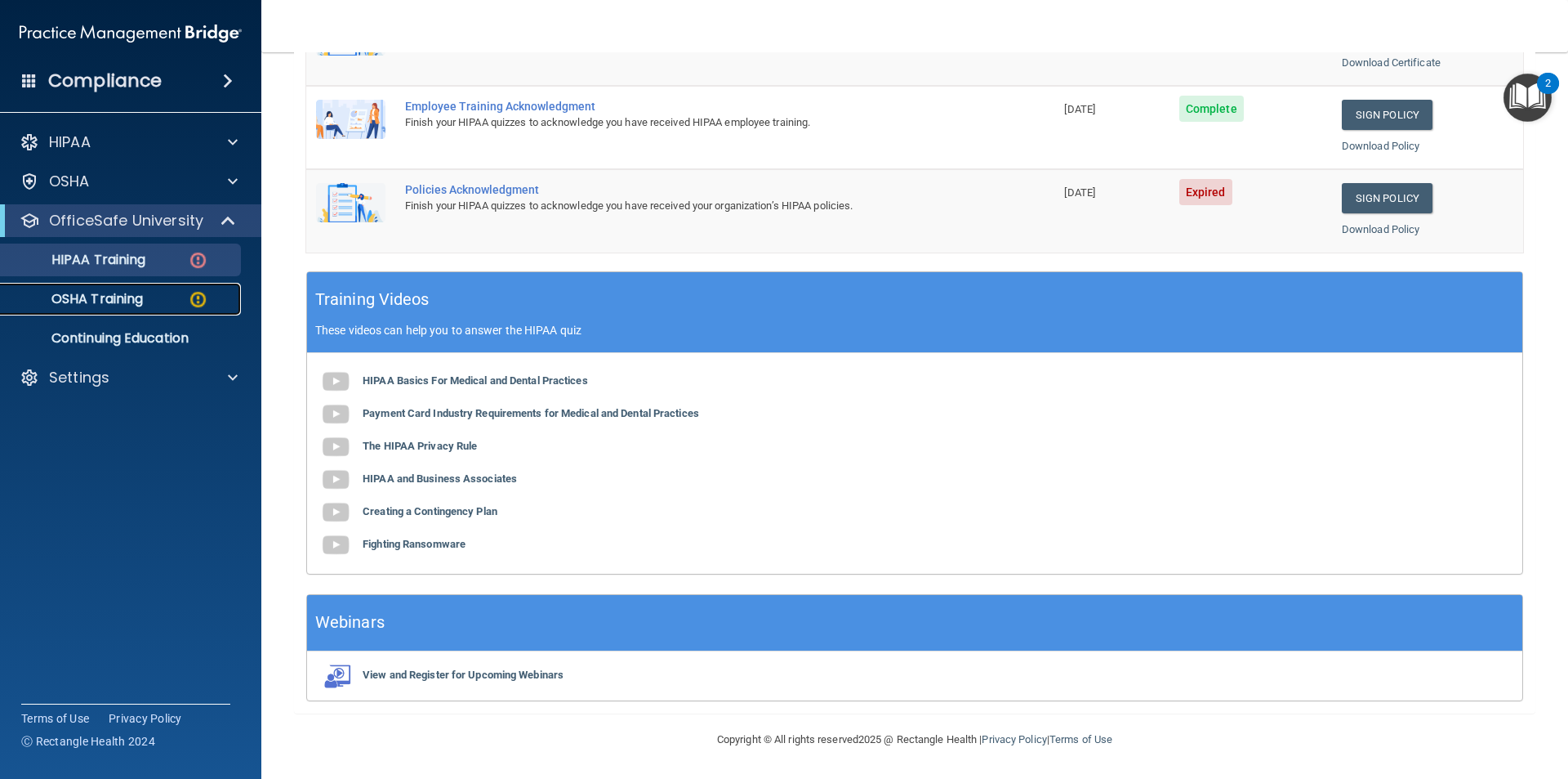
click at [91, 285] on link "OSHA Training" at bounding box center [113, 298] width 258 height 33
